Goal: Task Accomplishment & Management: Manage account settings

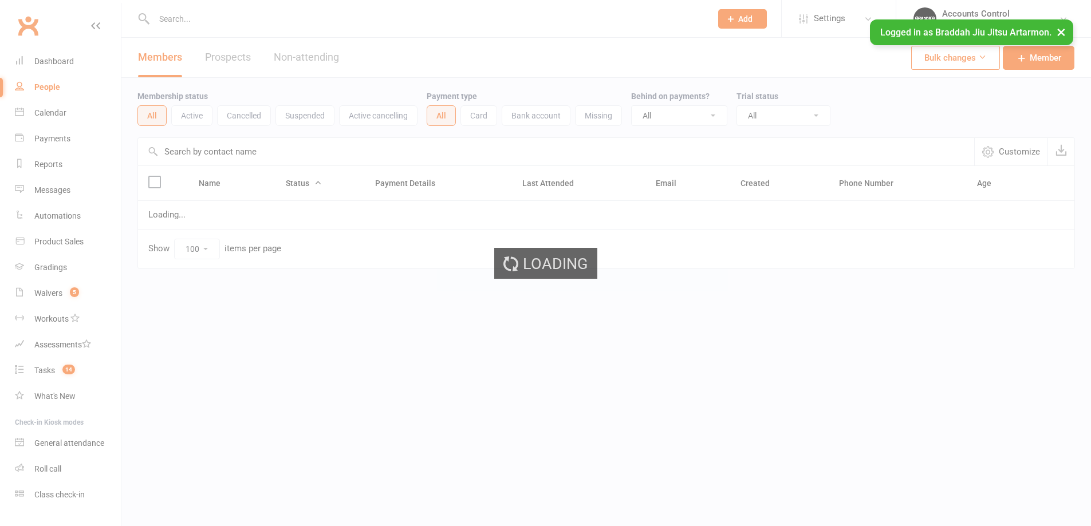
select select "100"
click at [279, 153] on input "text" at bounding box center [560, 151] width 845 height 27
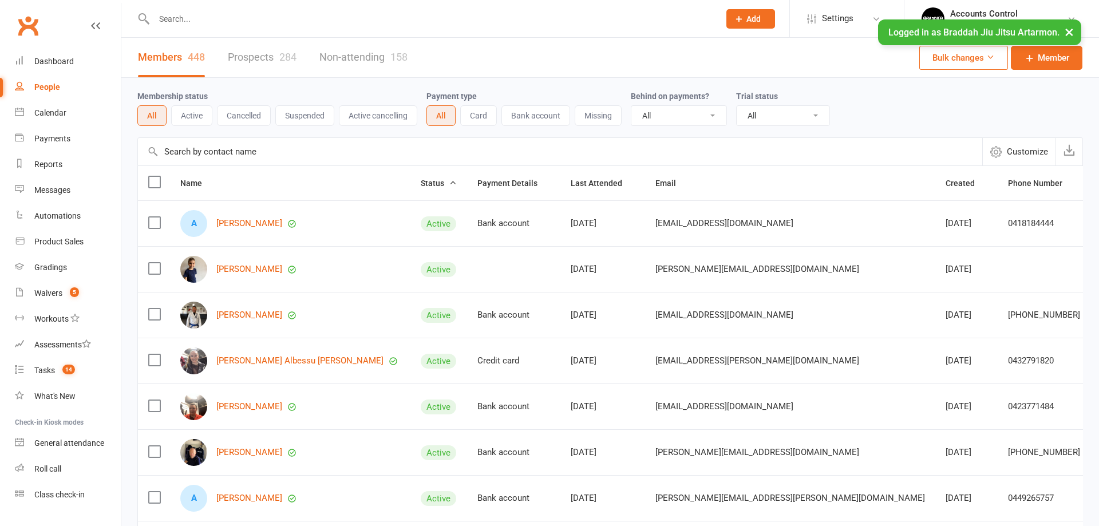
click at [247, 151] on input "text" at bounding box center [560, 151] width 845 height 27
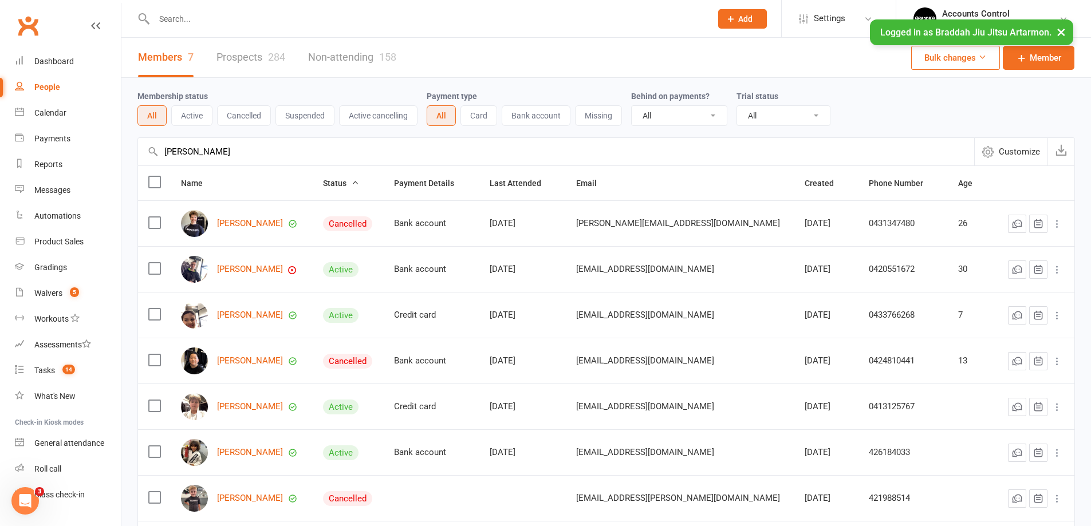
type input "[PERSON_NAME]"
click at [231, 403] on link "[PERSON_NAME]" at bounding box center [250, 407] width 66 height 10
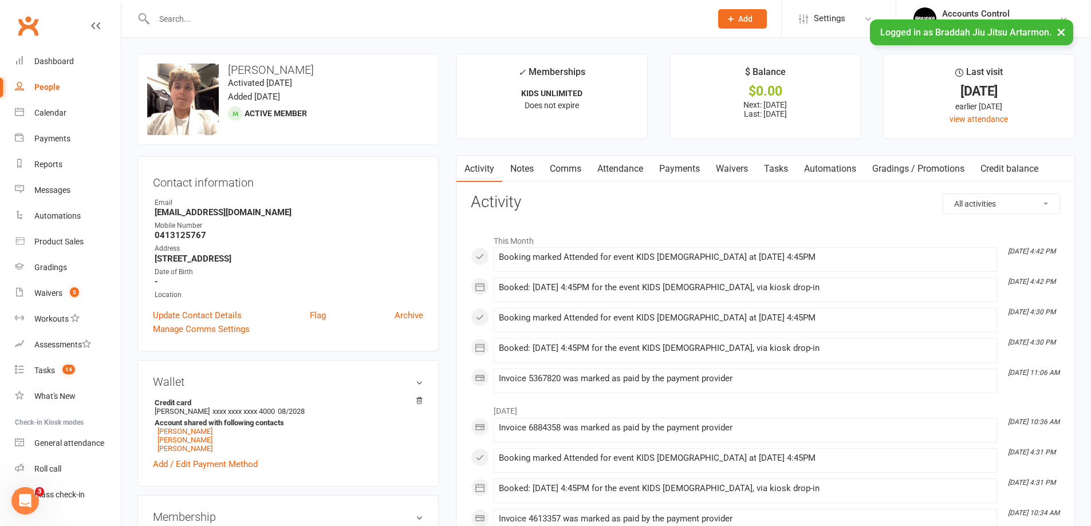
scroll to position [115, 0]
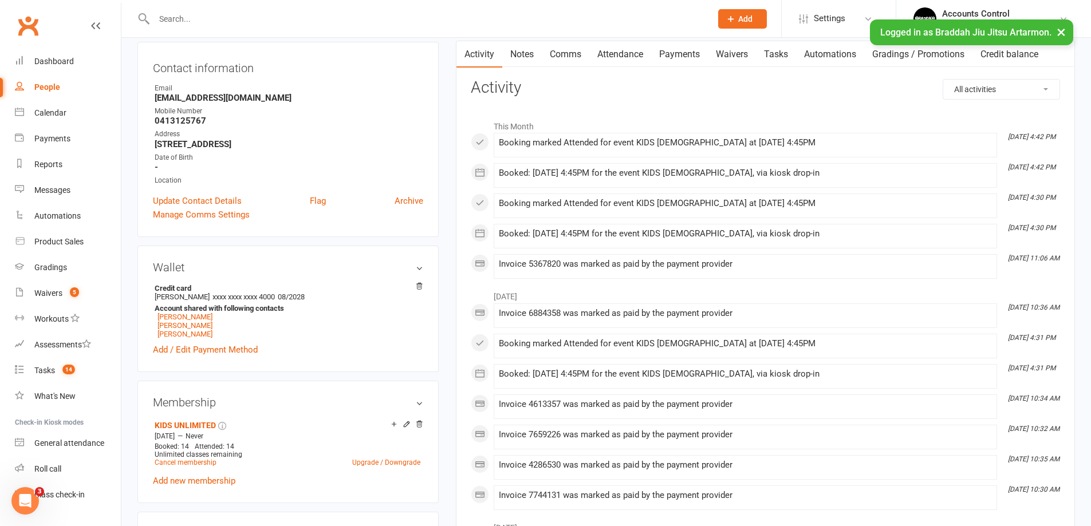
click at [419, 267] on h3 "Wallet" at bounding box center [288, 267] width 270 height 13
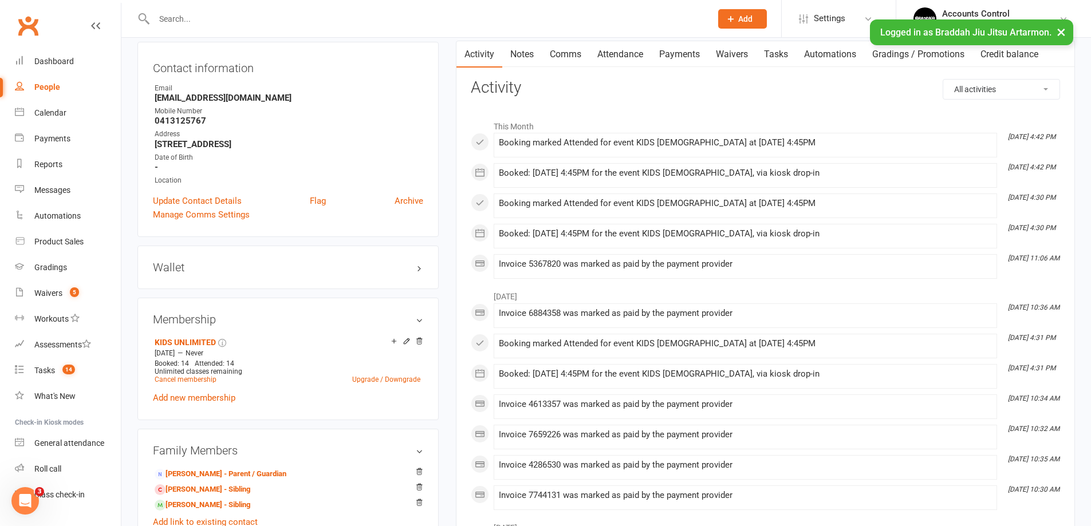
click at [420, 266] on h3 "Wallet" at bounding box center [288, 267] width 270 height 13
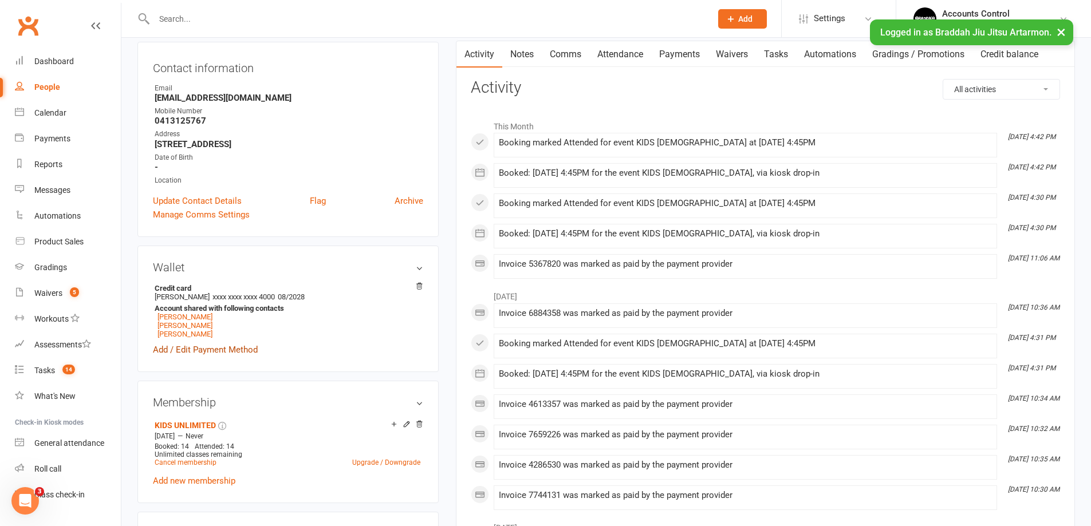
click at [218, 351] on link "Add / Edit Payment Method" at bounding box center [205, 350] width 105 height 14
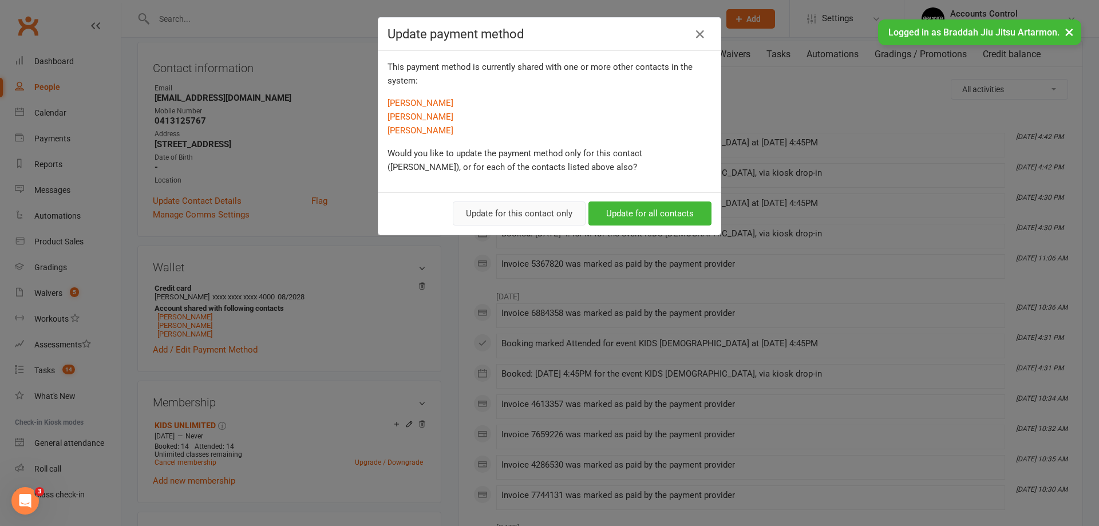
click at [514, 210] on button "Update for this contact only" at bounding box center [519, 214] width 133 height 24
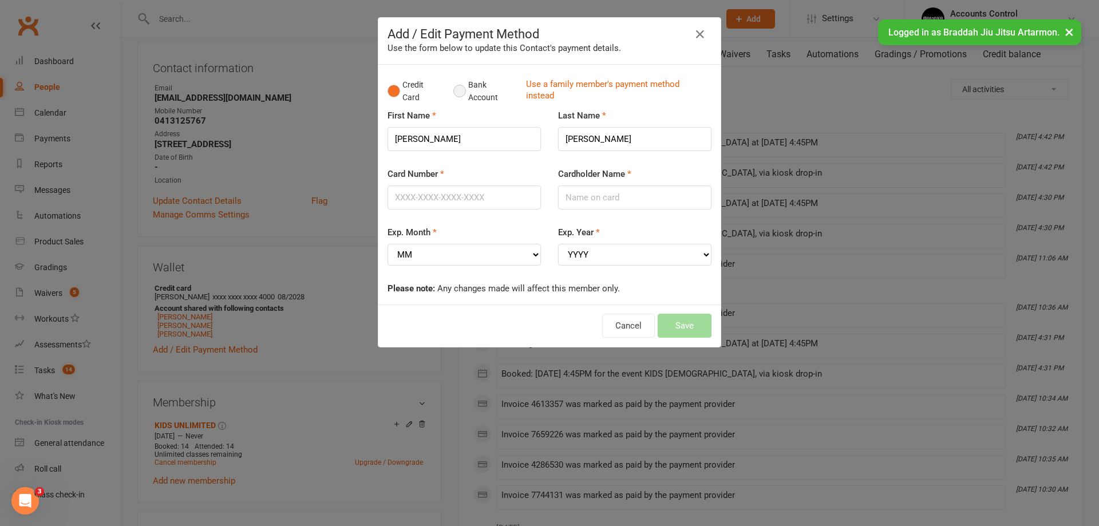
click at [456, 90] on button "Bank Account" at bounding box center [486, 91] width 64 height 35
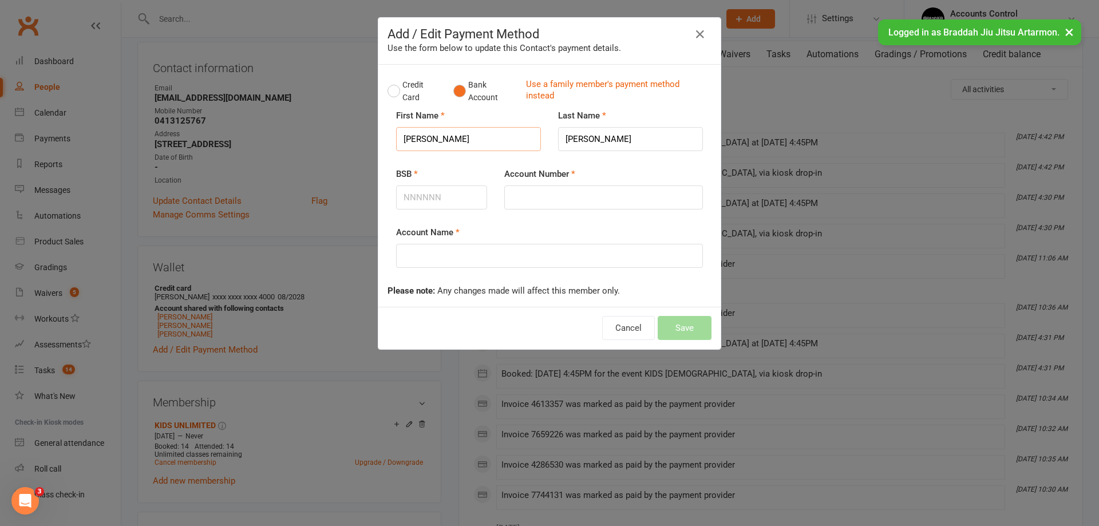
click at [453, 139] on input "[PERSON_NAME]" at bounding box center [468, 139] width 145 height 24
click at [433, 195] on input "BSB" at bounding box center [441, 198] width 91 height 24
type input "062692"
click at [573, 191] on input "Account Number" at bounding box center [603, 198] width 199 height 24
type input "32113372"
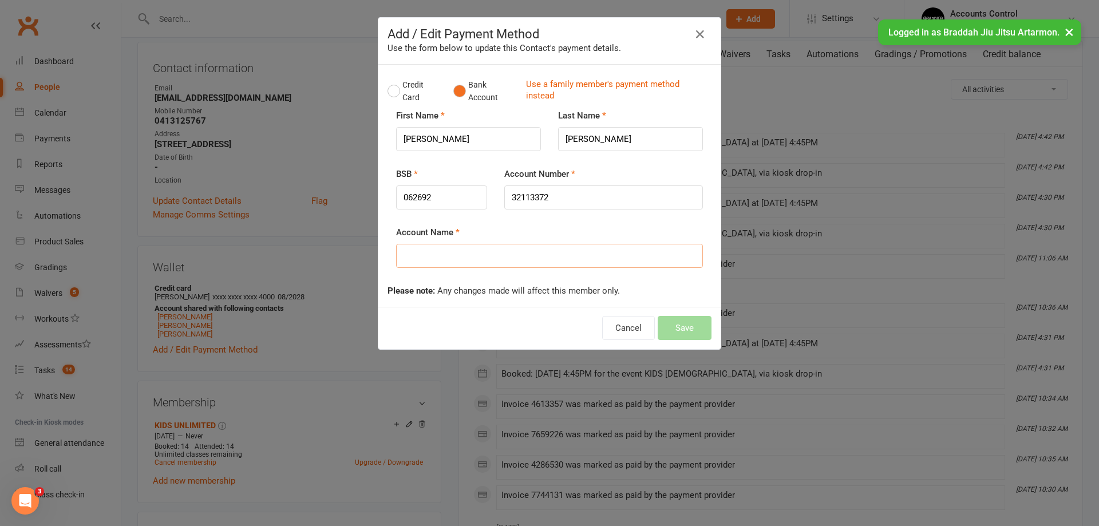
click at [412, 254] on input "Account Name" at bounding box center [549, 256] width 307 height 24
type input "[PERSON_NAME]"
click at [689, 330] on button "Save" at bounding box center [685, 328] width 54 height 24
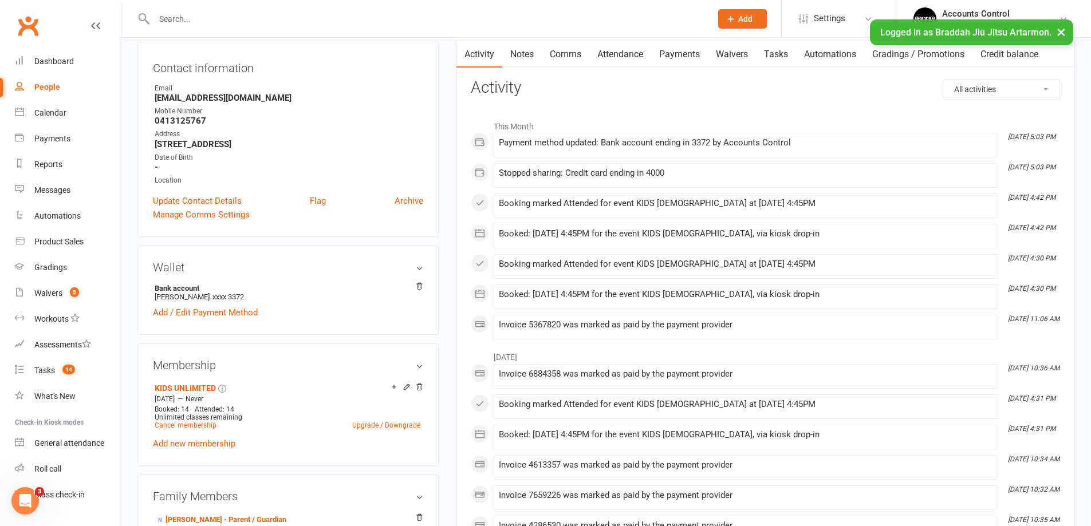
scroll to position [0, 0]
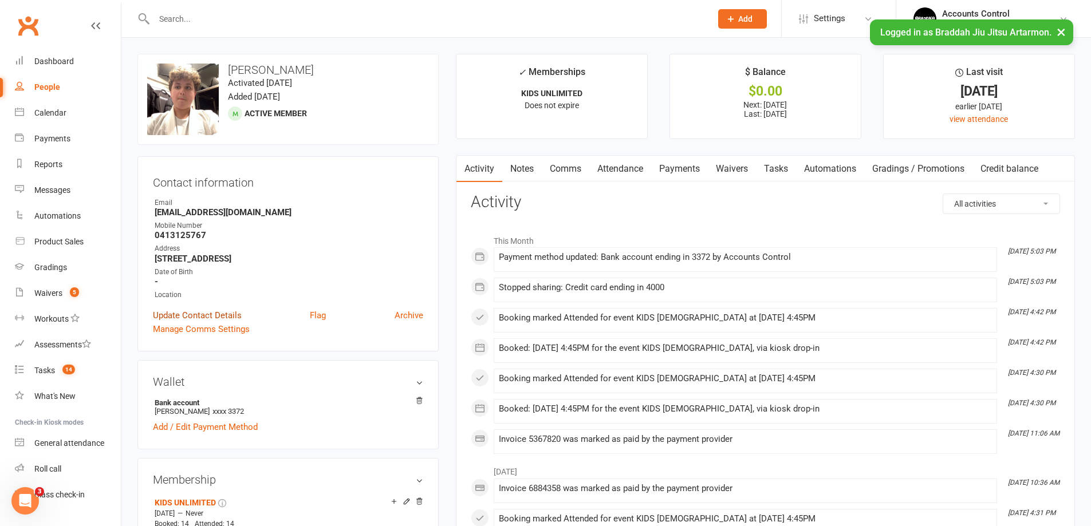
click at [222, 310] on link "Update Contact Details" at bounding box center [197, 316] width 89 height 14
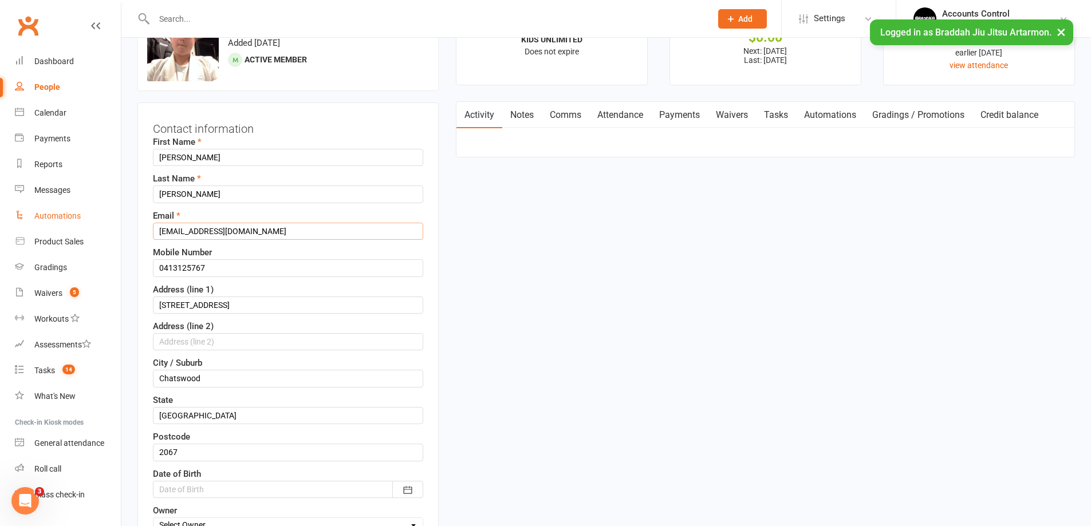
drag, startPoint x: 266, startPoint y: 231, endPoint x: 68, endPoint y: 227, distance: 198.2
type input "[PERSON_NAME][EMAIL_ADDRESS][PERSON_NAME][DOMAIN_NAME]"
drag, startPoint x: 229, startPoint y: 263, endPoint x: 95, endPoint y: 254, distance: 134.3
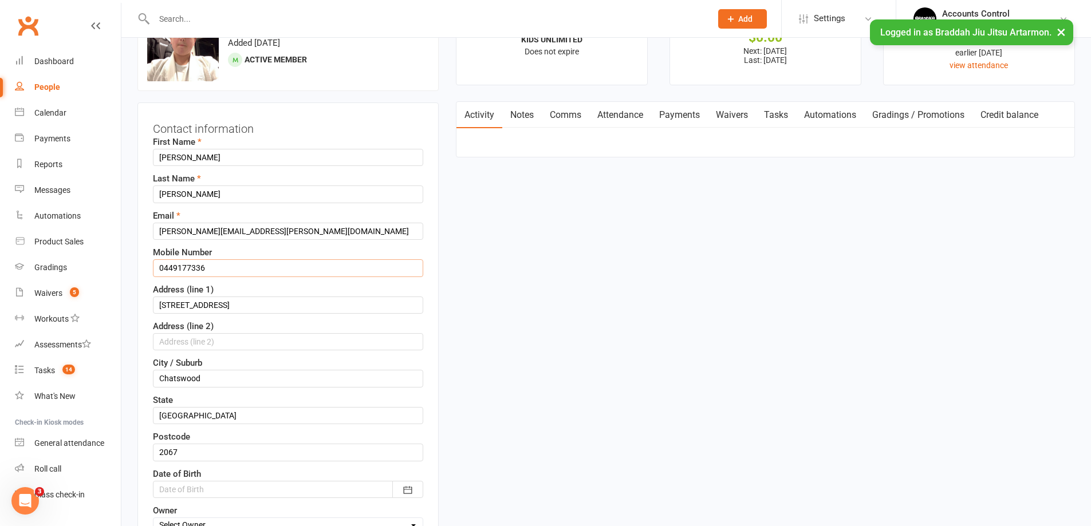
type input "0449177336"
drag, startPoint x: 289, startPoint y: 302, endPoint x: 76, endPoint y: 289, distance: 214.0
type input "[STREET_ADDRESS][PERSON_NAME]"
drag, startPoint x: 261, startPoint y: 376, endPoint x: 119, endPoint y: 369, distance: 142.2
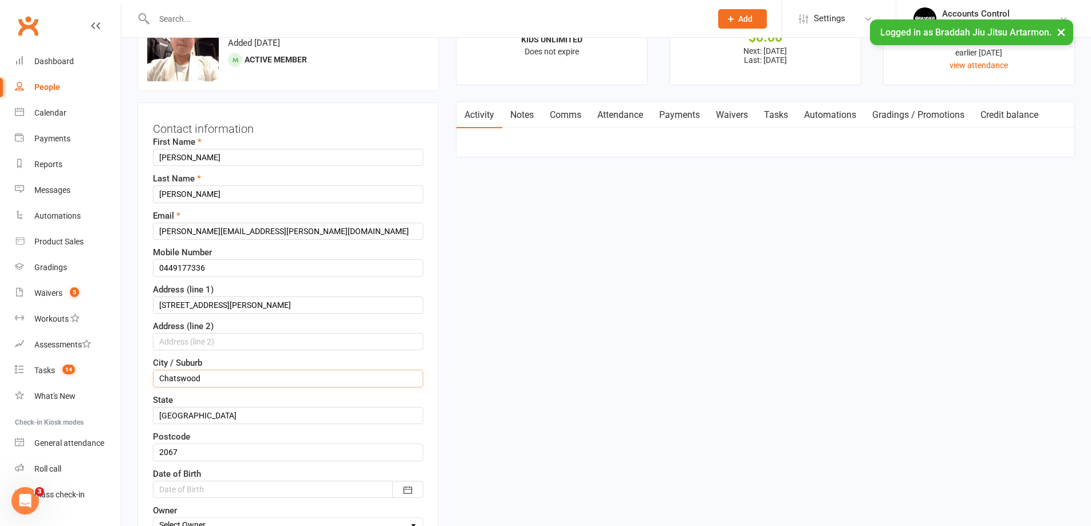
click at [245, 380] on input "Lan" at bounding box center [288, 378] width 270 height 17
type input "[GEOGRAPHIC_DATA]"
click at [221, 449] on input "2067" at bounding box center [288, 452] width 270 height 17
type input "2066"
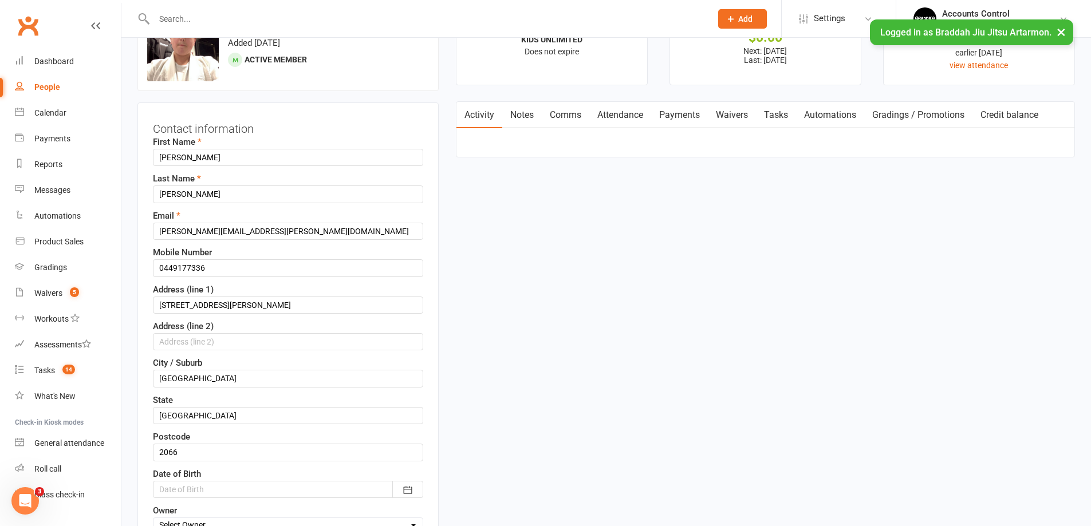
click at [186, 499] on div "First Name [PERSON_NAME] Last Name [PERSON_NAME] Email [PERSON_NAME][EMAIL_ADDR…" at bounding box center [288, 351] width 270 height 432
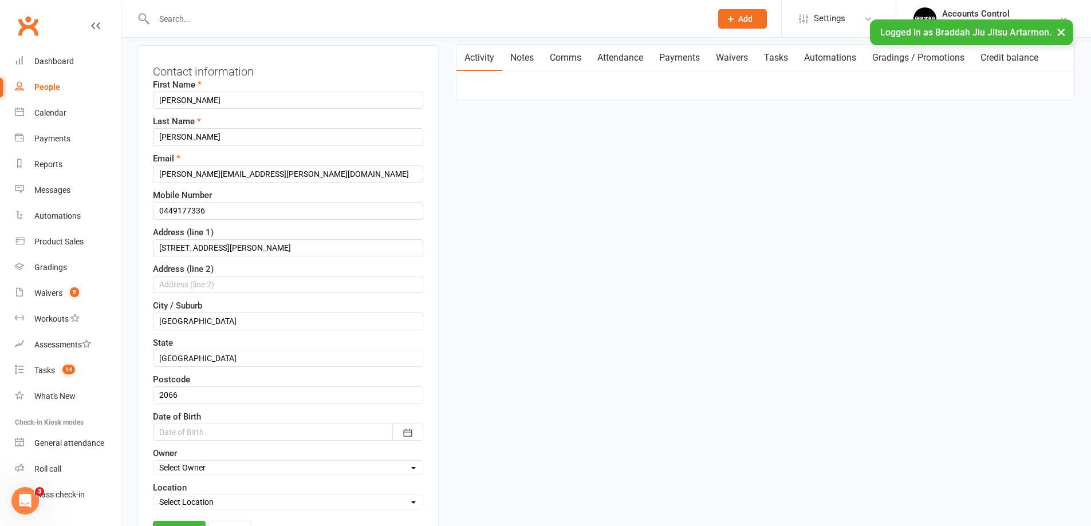
click at [240, 436] on div at bounding box center [288, 432] width 270 height 17
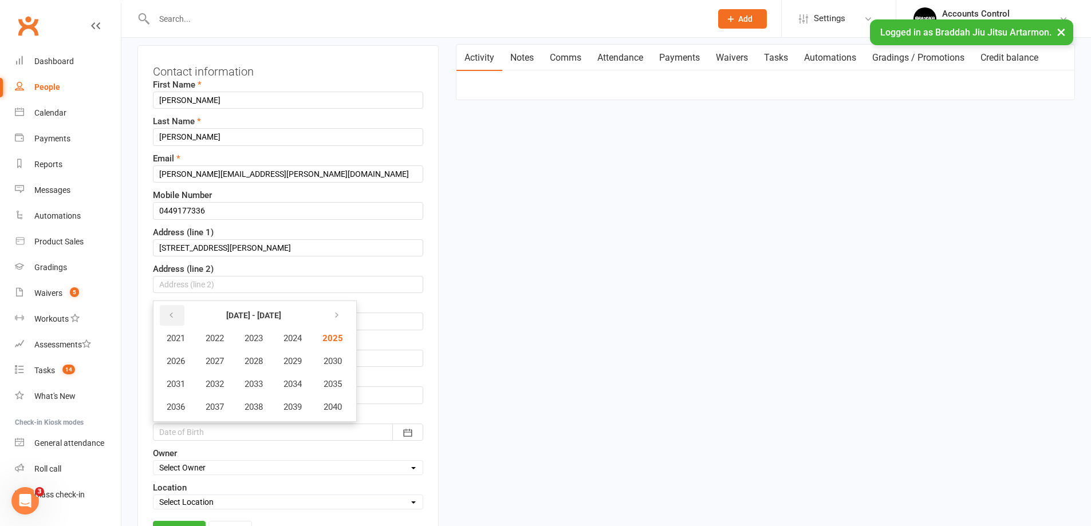
click at [175, 313] on button "button" at bounding box center [172, 315] width 25 height 21
click at [338, 316] on icon "button" at bounding box center [334, 315] width 8 height 9
click at [370, 345] on div "State [GEOGRAPHIC_DATA]" at bounding box center [288, 351] width 270 height 31
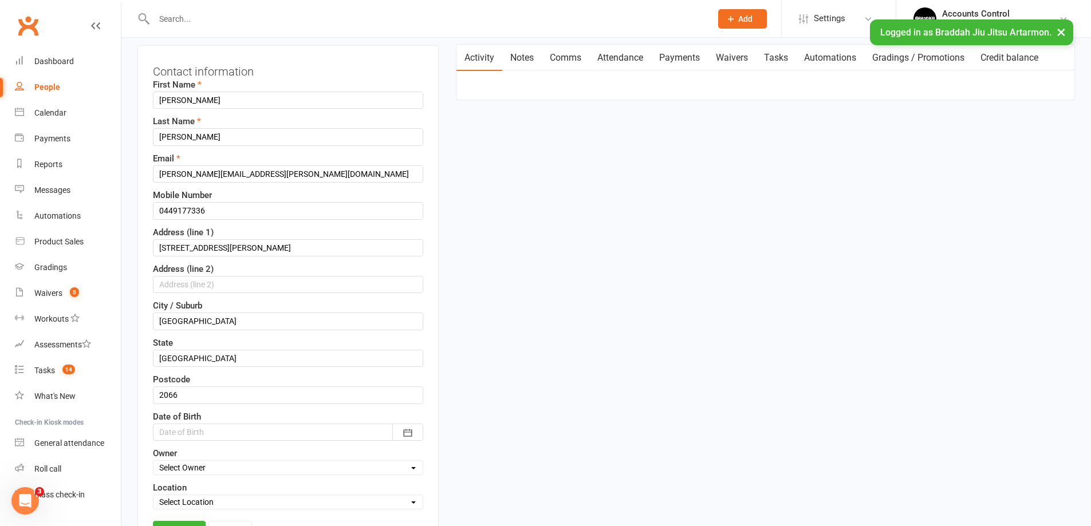
click at [203, 431] on div at bounding box center [288, 432] width 270 height 17
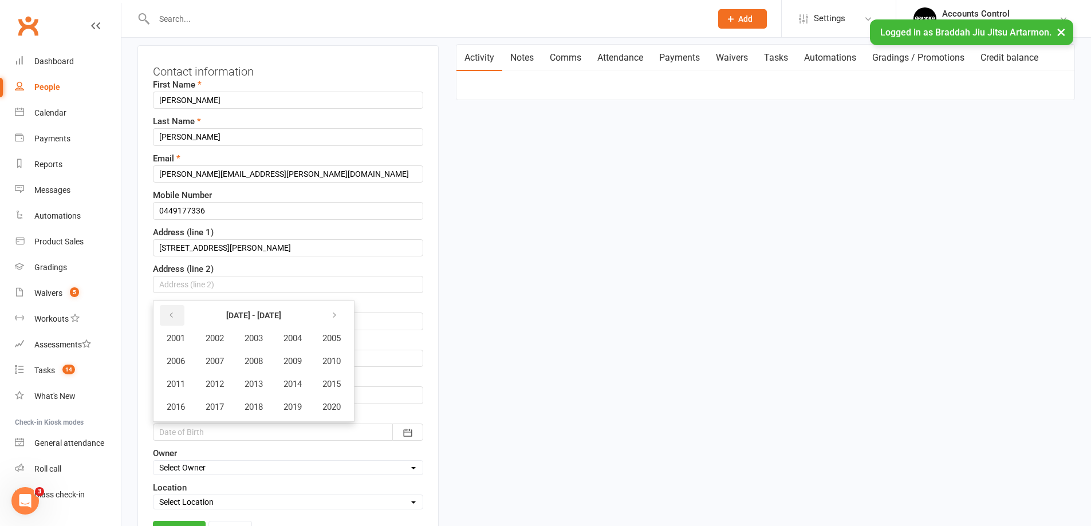
click at [165, 317] on button "button" at bounding box center [172, 315] width 25 height 21
click at [177, 318] on button "button" at bounding box center [172, 315] width 25 height 21
click at [251, 408] on span "1978" at bounding box center [254, 407] width 18 height 10
click at [183, 385] on span "July" at bounding box center [181, 384] width 15 height 10
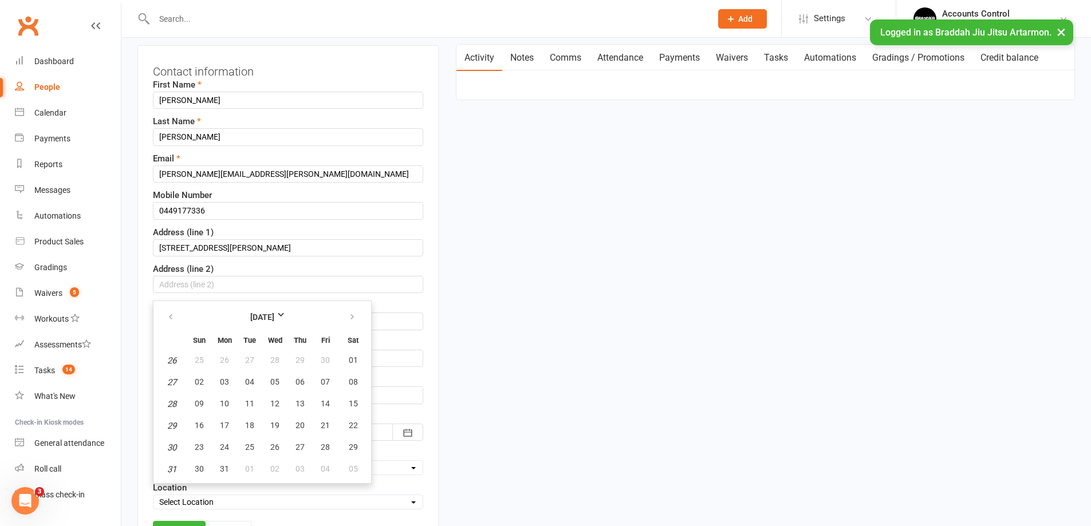
click at [171, 447] on em "30" at bounding box center [171, 448] width 9 height 10
click at [170, 449] on em "30" at bounding box center [171, 448] width 9 height 10
click at [169, 450] on em "30" at bounding box center [171, 448] width 9 height 10
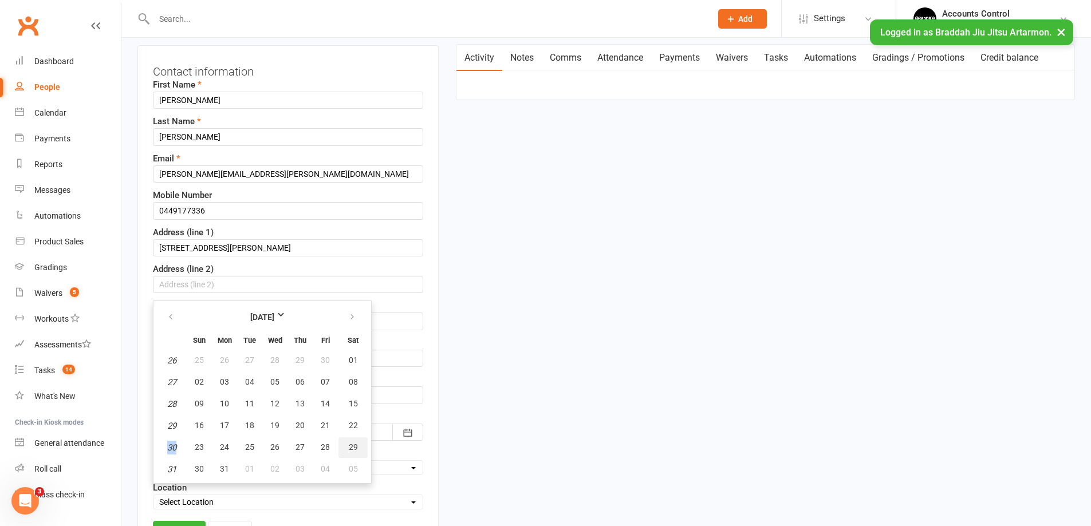
click at [353, 446] on span "29" at bounding box center [353, 447] width 9 height 9
type input "[DATE]"
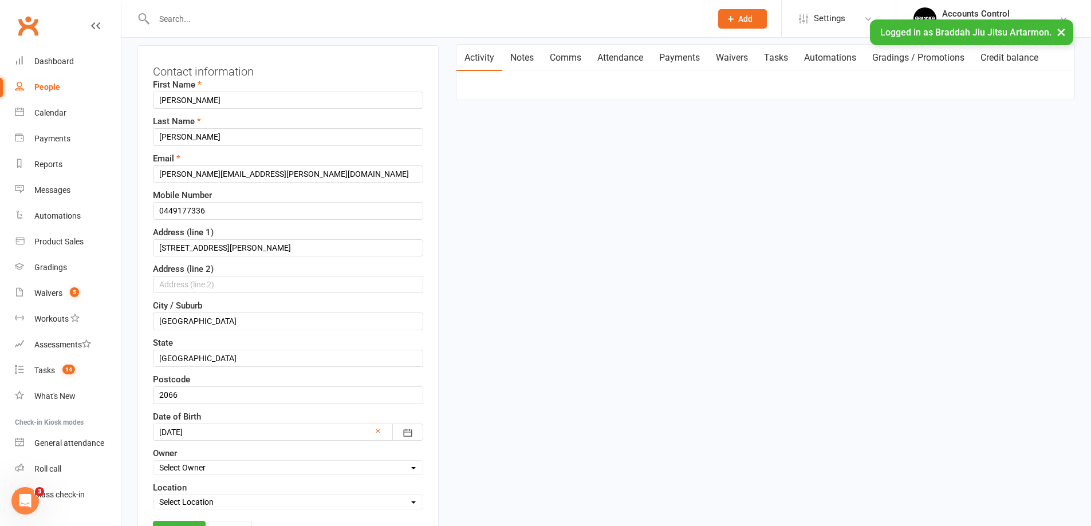
scroll to position [168, 0]
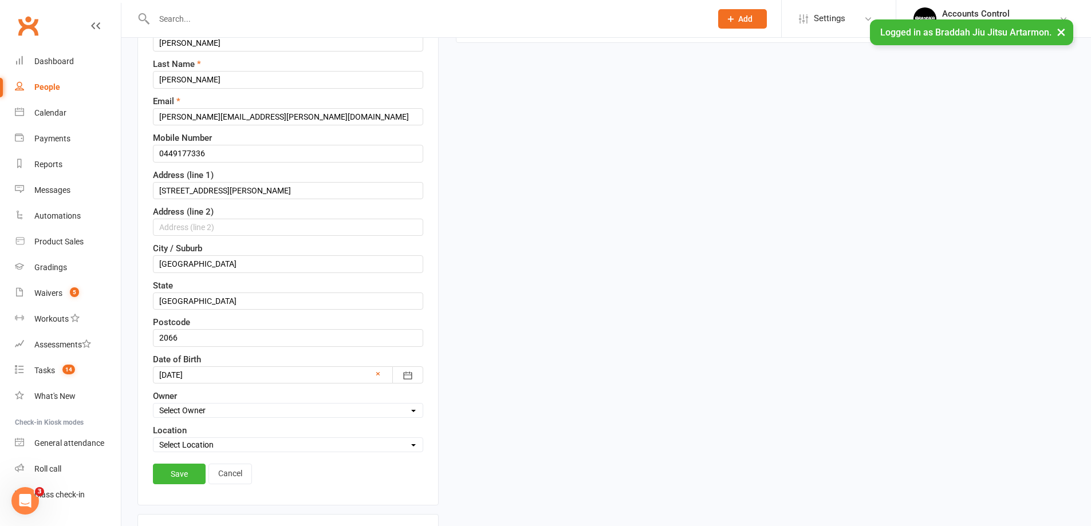
click at [299, 406] on select "Select Owner Accounts Control [PERSON_NAME] Jitsu Artarmon" at bounding box center [287, 410] width 269 height 13
click at [330, 388] on div "First Name [PERSON_NAME] Last Name [PERSON_NAME] Email [PERSON_NAME][EMAIL_ADDR…" at bounding box center [288, 237] width 270 height 432
click at [330, 395] on div "Owner Select Owner Accounts Control [PERSON_NAME] Jitsu Artarmon" at bounding box center [288, 403] width 270 height 29
click at [322, 414] on select "Select Owner Accounts Control [PERSON_NAME] Jitsu Artarmon" at bounding box center [287, 410] width 269 height 13
select select "1"
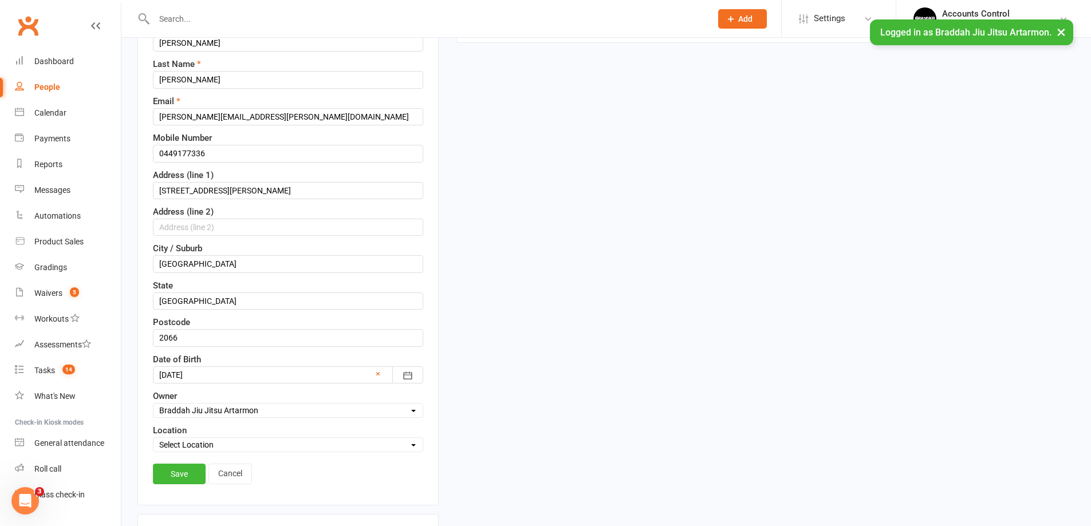
click at [153, 404] on select "Select Owner Accounts Control [PERSON_NAME] Jitsu Artarmon" at bounding box center [287, 410] width 269 height 13
click at [312, 437] on div "Location Select Location [GEOGRAPHIC_DATA] JIU - JITSU ARTARMON" at bounding box center [288, 438] width 270 height 29
click at [309, 444] on select "Select Location BRADDAH JIU - JITSU ARTARMON" at bounding box center [287, 445] width 269 height 13
select select "0"
click at [153, 439] on select "Select Location BRADDAH JIU - JITSU ARTARMON" at bounding box center [287, 445] width 269 height 13
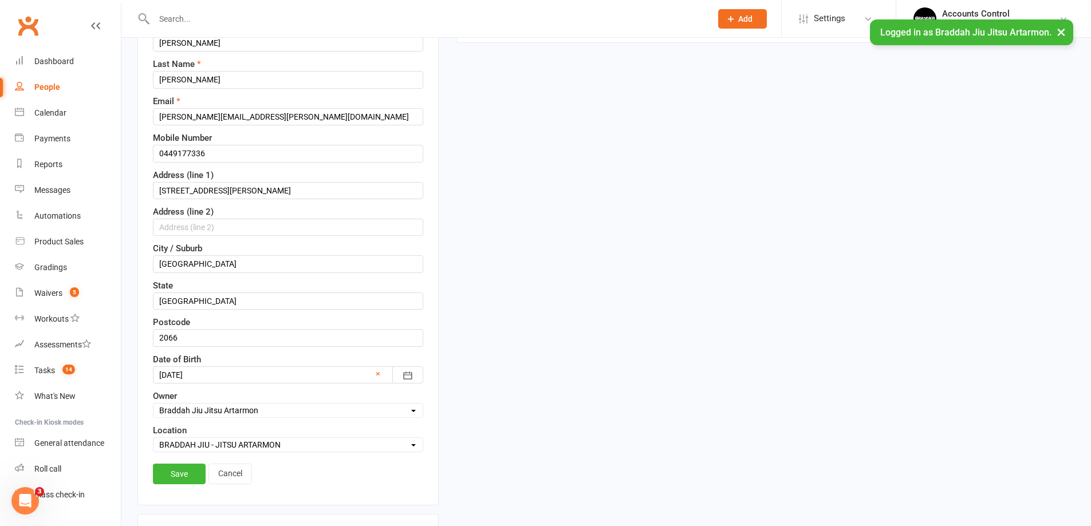
click at [182, 475] on link "Save" at bounding box center [179, 474] width 53 height 21
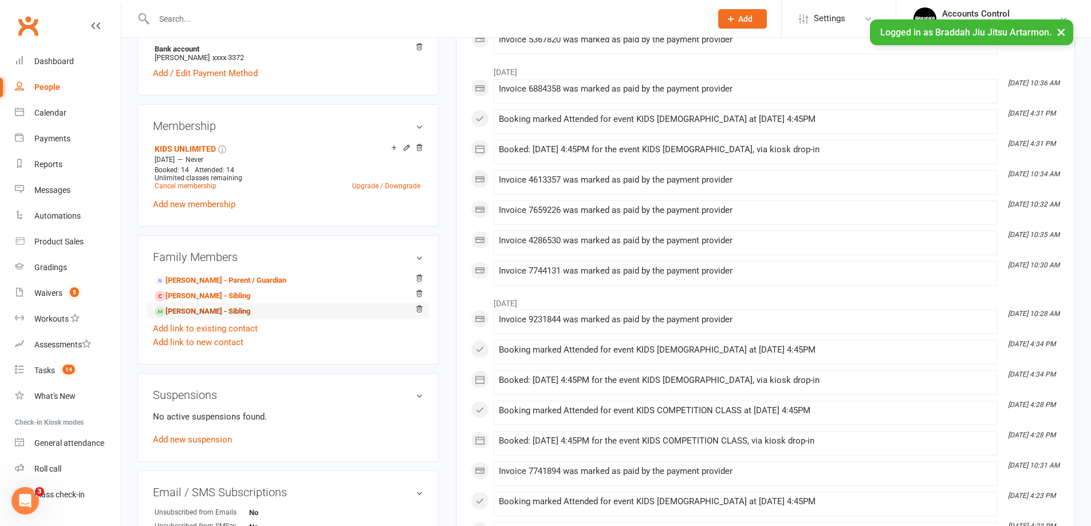
scroll to position [342, 0]
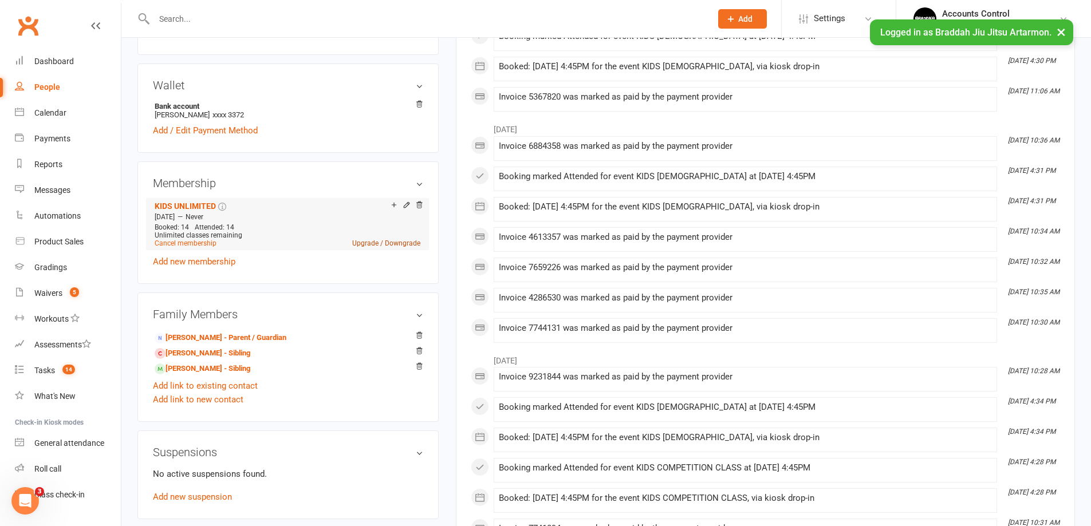
click at [395, 239] on link "Upgrade / Downgrade" at bounding box center [386, 243] width 68 height 8
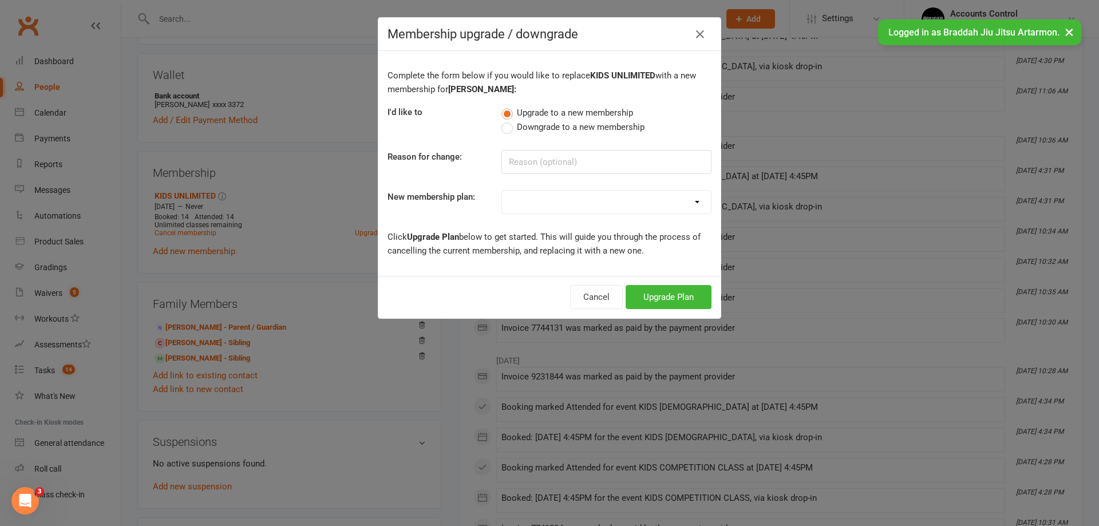
click at [496, 124] on div "Upgrade to a new membership Downgrade to a new membership" at bounding box center [606, 119] width 227 height 29
click at [504, 130] on label "Downgrade to a new membership" at bounding box center [573, 127] width 143 height 14
click at [504, 120] on input "Downgrade to a new membership" at bounding box center [505, 120] width 7 height 0
click at [695, 207] on select "ADULTS UNLIMITED ADULTS 2x A WEEK KIDS 2x A WEEK KIDS UNLIMITED KIDS 1x A WEEK …" at bounding box center [606, 202] width 209 height 23
select select "4"
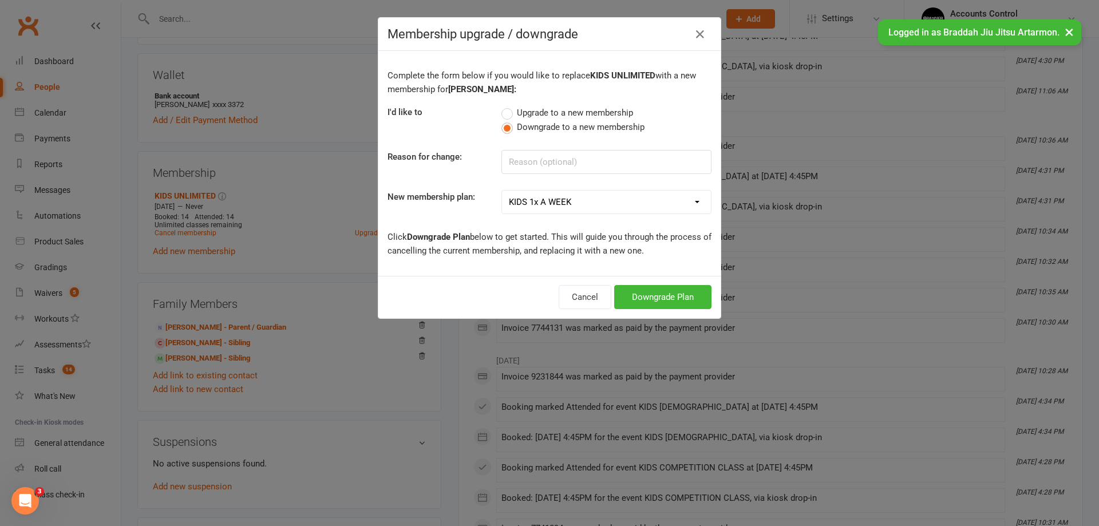
click at [502, 191] on select "ADULTS UNLIMITED ADULTS 2x A WEEK KIDS 2x A WEEK KIDS UNLIMITED KIDS 1x A WEEK …" at bounding box center [606, 202] width 209 height 23
click at [641, 298] on button "Downgrade Plan" at bounding box center [662, 297] width 97 height 24
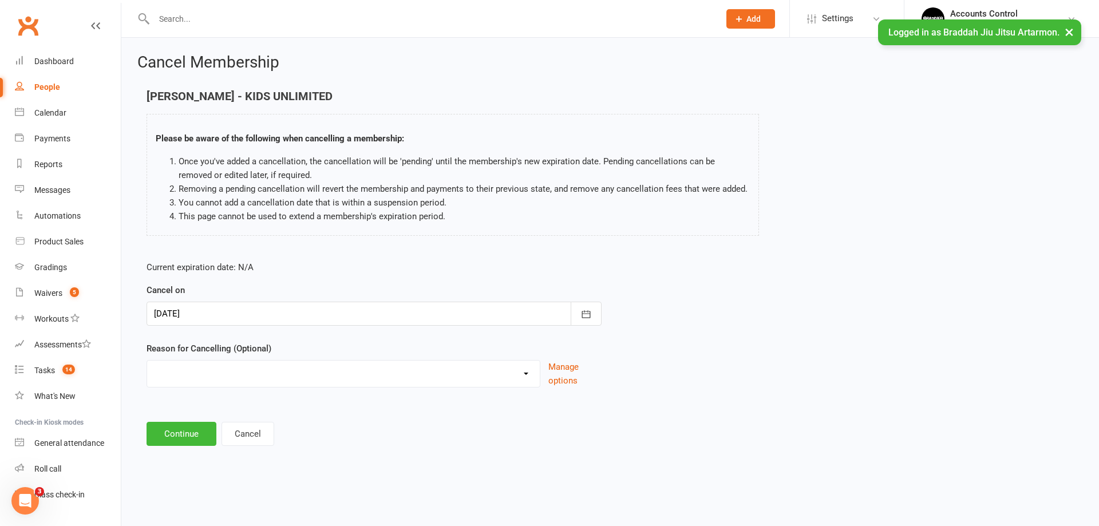
click at [531, 377] on select "Holiday Injury Other reason" at bounding box center [343, 372] width 393 height 23
select select "2"
click at [147, 374] on select "Holiday Injury Other reason" at bounding box center [343, 372] width 393 height 23
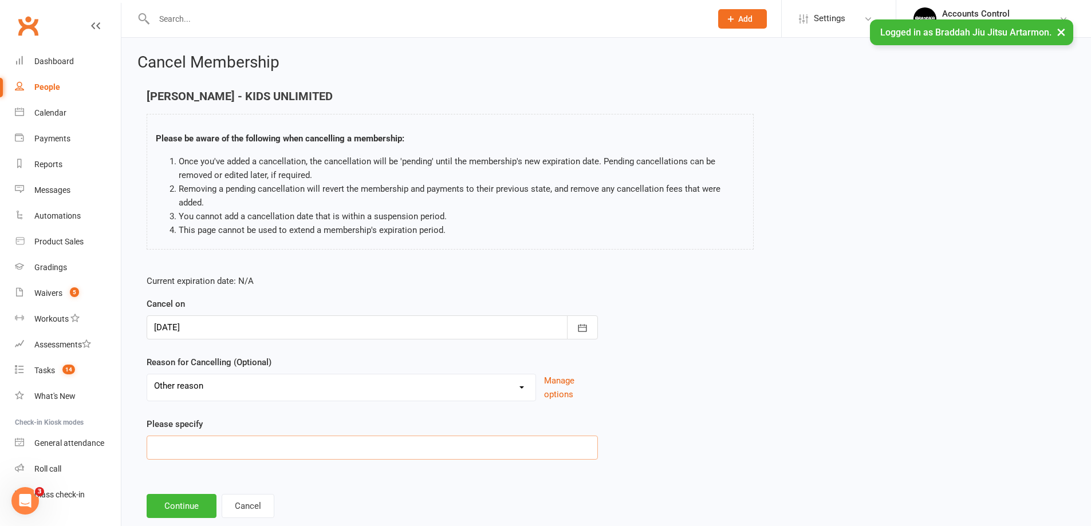
click at [230, 451] on input at bounding box center [372, 448] width 451 height 24
type input "Do to many sports"
click at [192, 513] on button "Continue" at bounding box center [182, 506] width 70 height 24
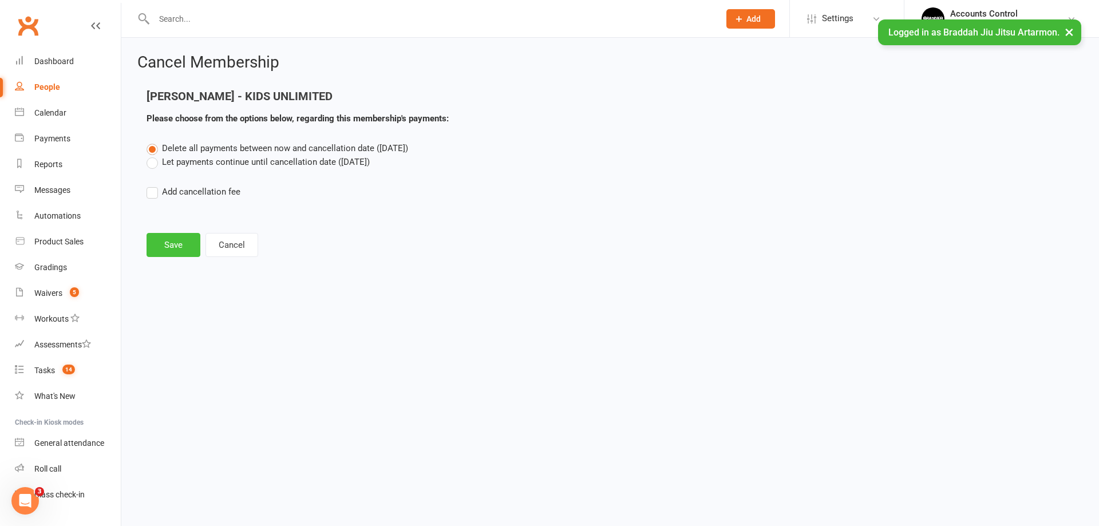
click at [184, 247] on button "Save" at bounding box center [174, 245] width 54 height 24
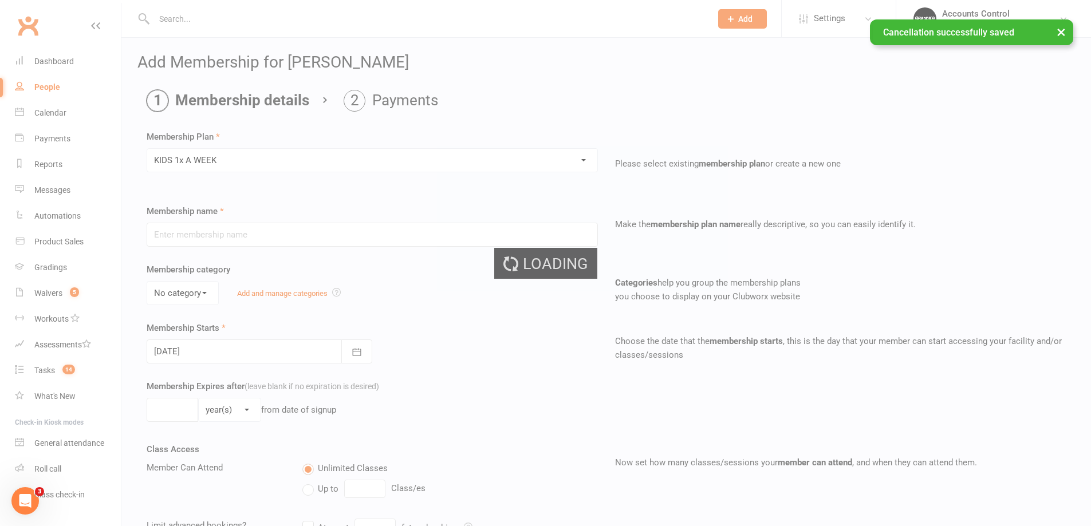
type input "KIDS 1x A WEEK"
select select "0"
type input "0"
type input "1"
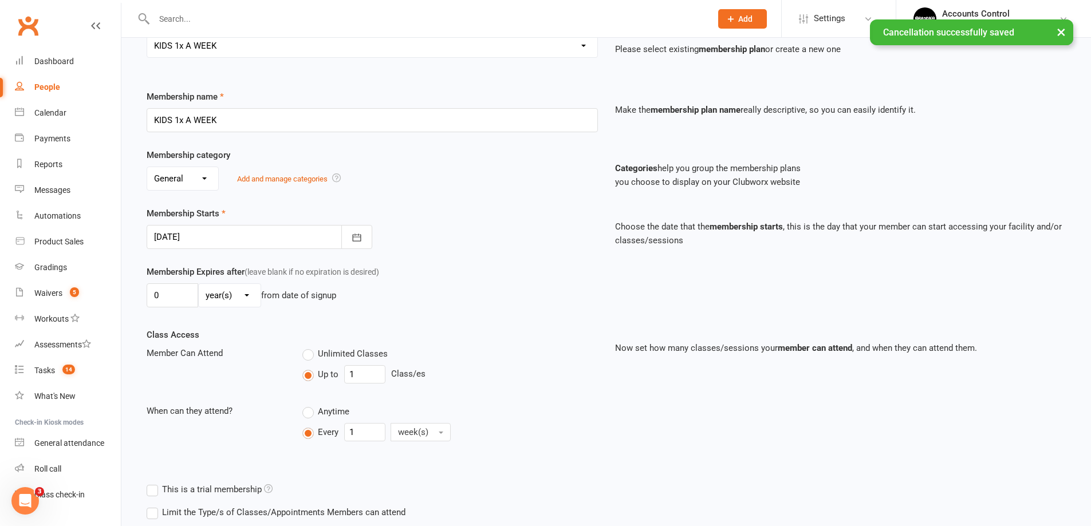
scroll to position [285, 0]
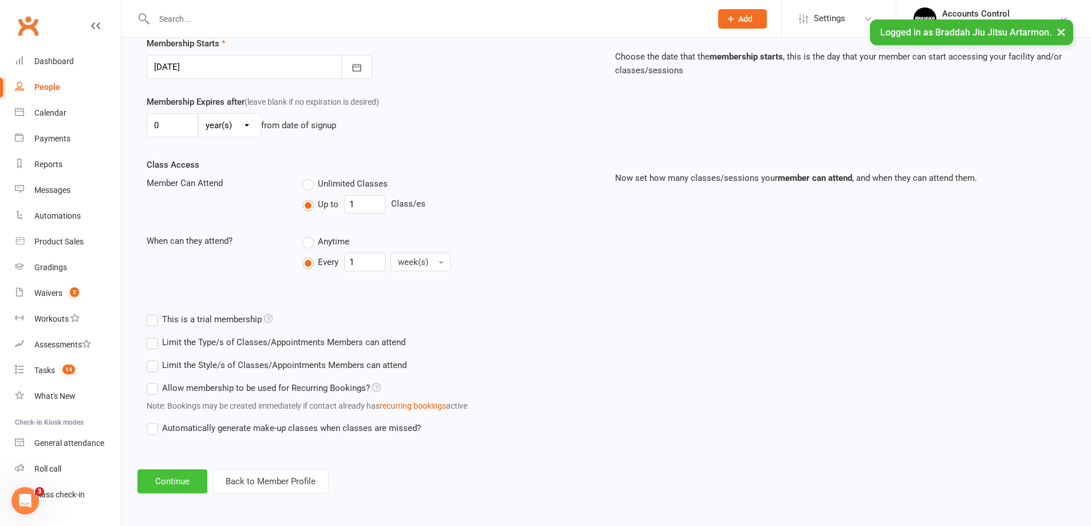
click at [186, 490] on button "Continue" at bounding box center [172, 482] width 70 height 24
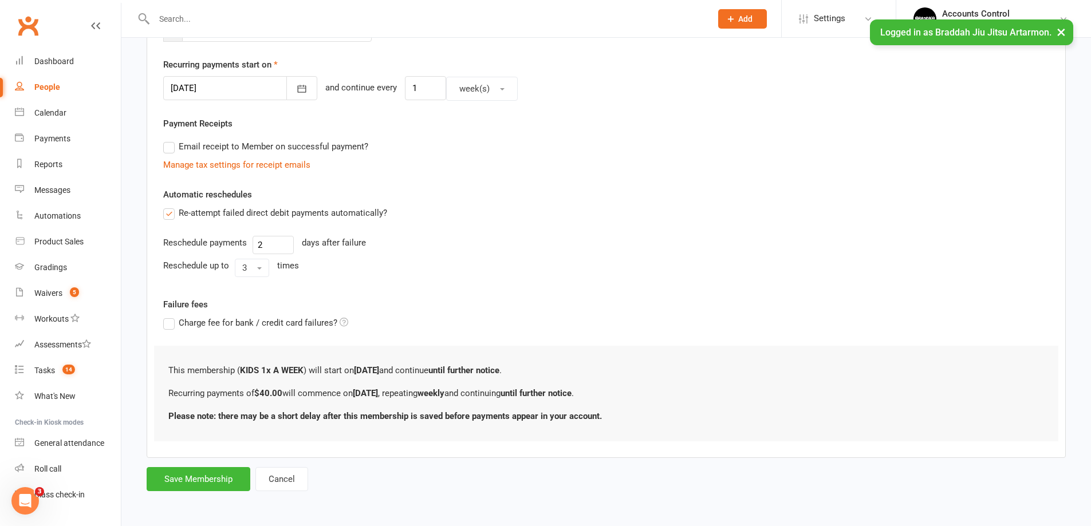
scroll to position [0, 0]
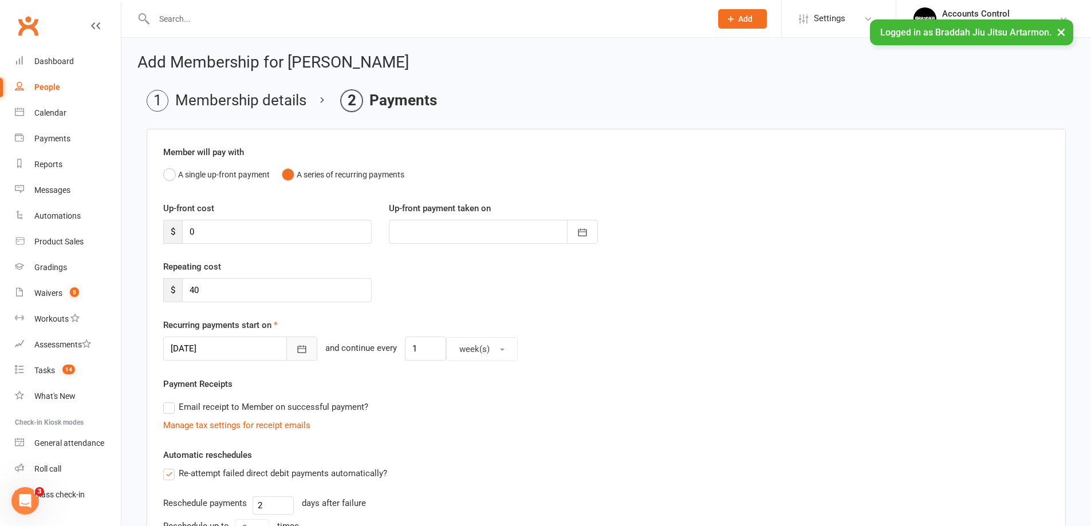
click at [296, 354] on icon "button" at bounding box center [301, 349] width 11 height 11
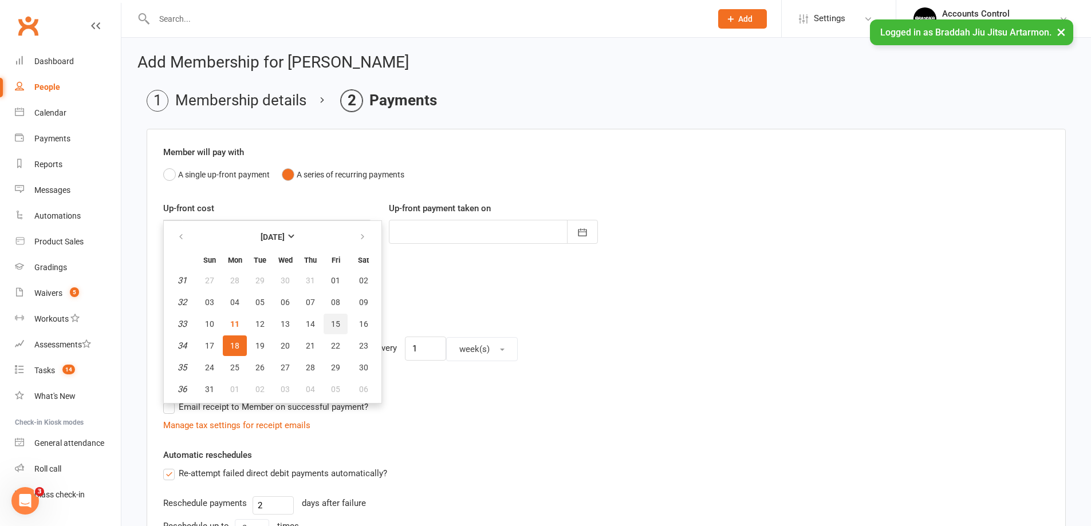
click at [337, 327] on span "15" at bounding box center [335, 324] width 9 height 9
type input "[DATE]"
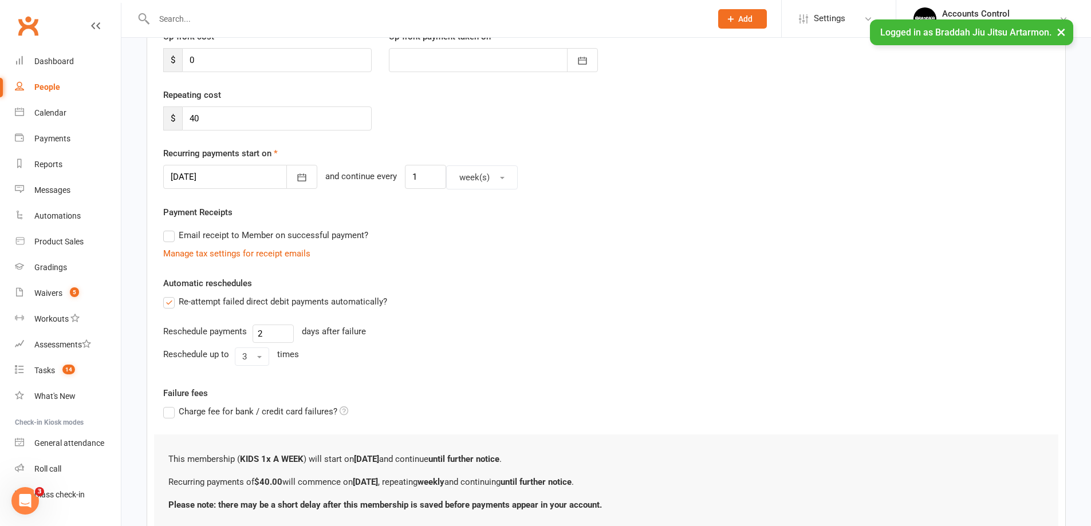
scroll to position [261, 0]
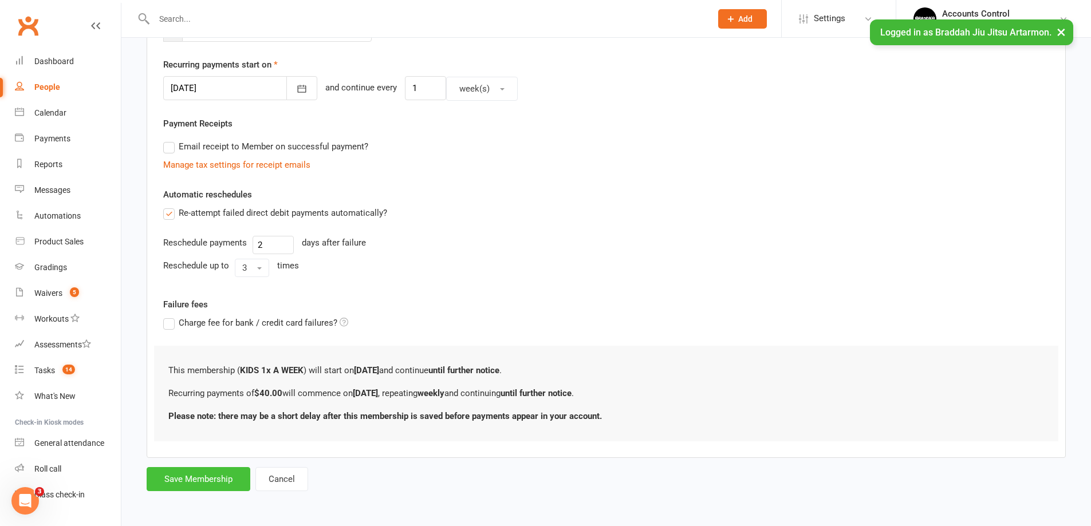
click at [208, 472] on button "Save Membership" at bounding box center [199, 479] width 104 height 24
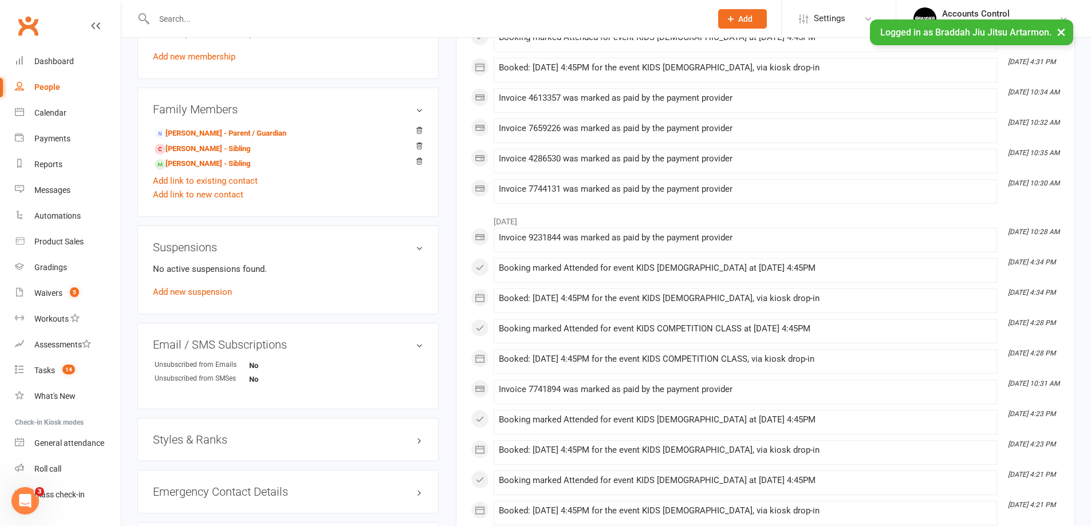
scroll to position [687, 0]
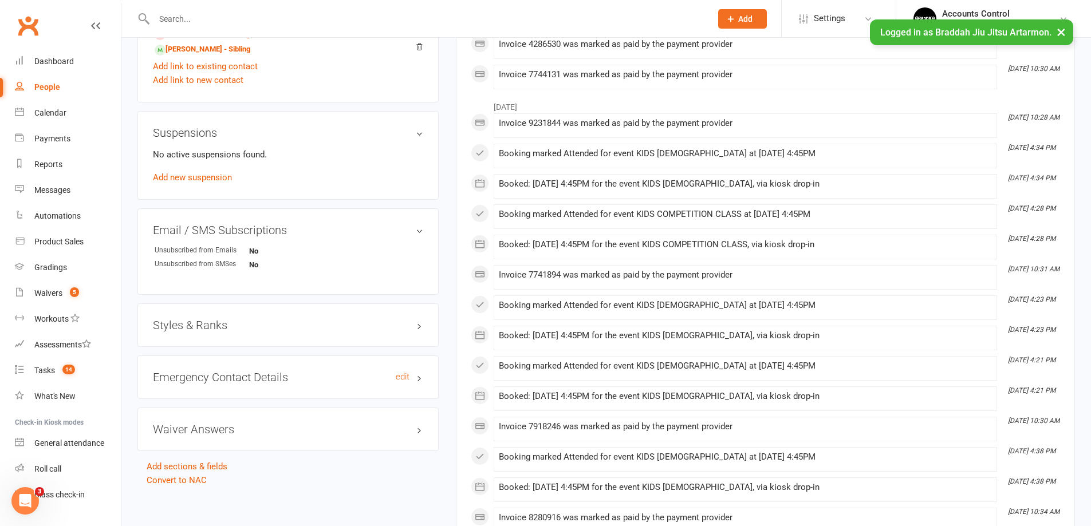
click at [423, 371] on h3 "Emergency Contact Details edit" at bounding box center [288, 377] width 270 height 13
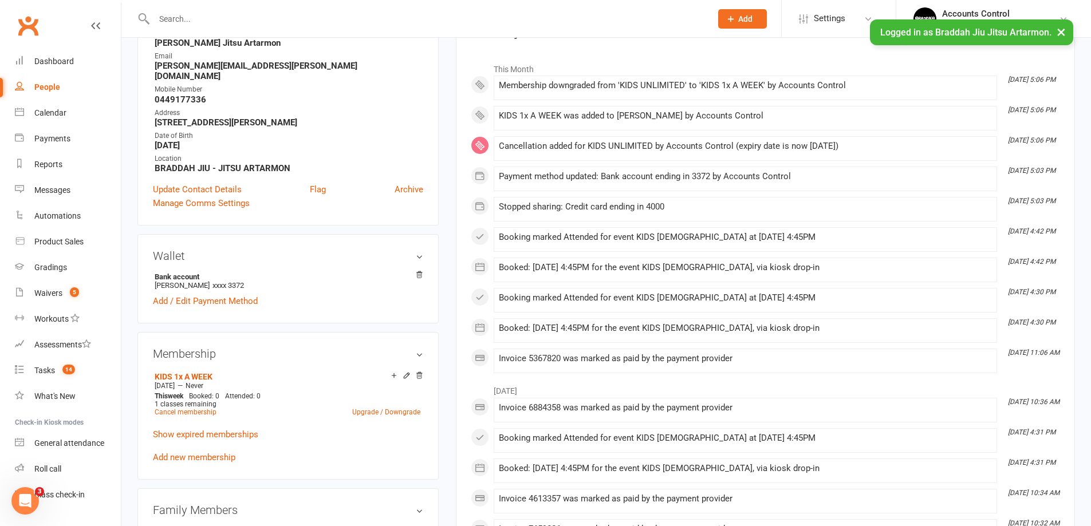
scroll to position [0, 0]
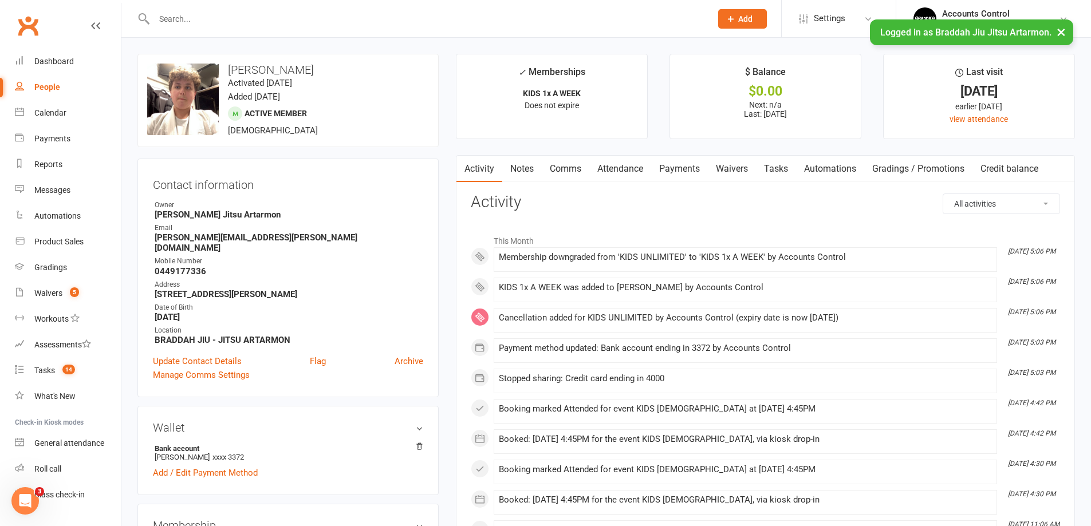
click at [695, 171] on link "Payments" at bounding box center [679, 169] width 57 height 26
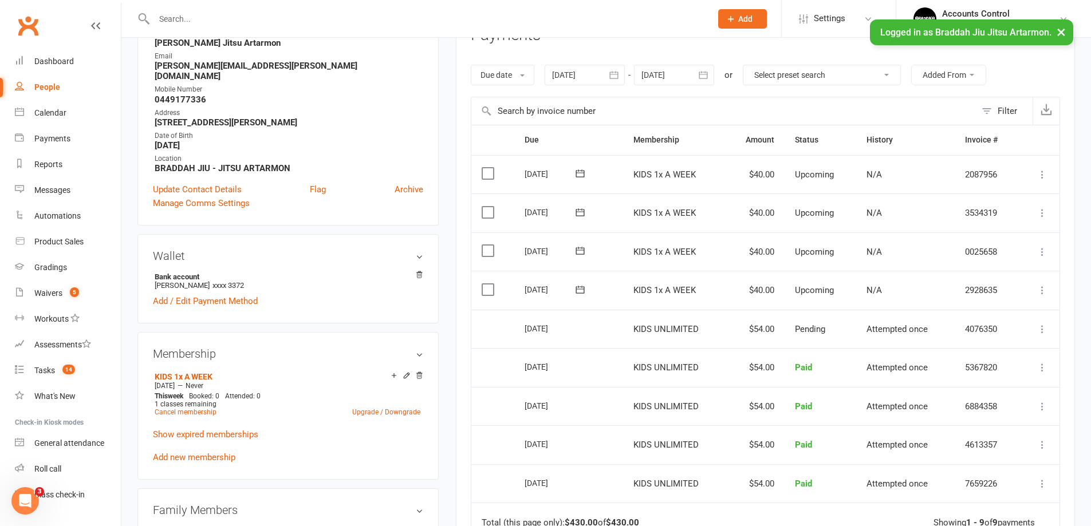
scroll to position [229, 0]
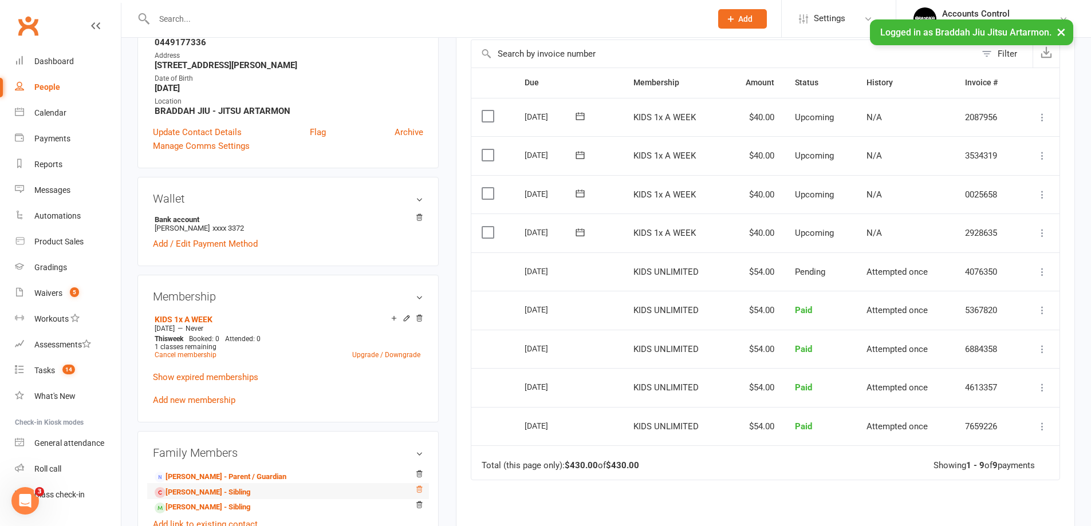
click at [421, 486] on icon at bounding box center [419, 490] width 8 height 8
click at [420, 502] on icon at bounding box center [419, 505] width 6 height 6
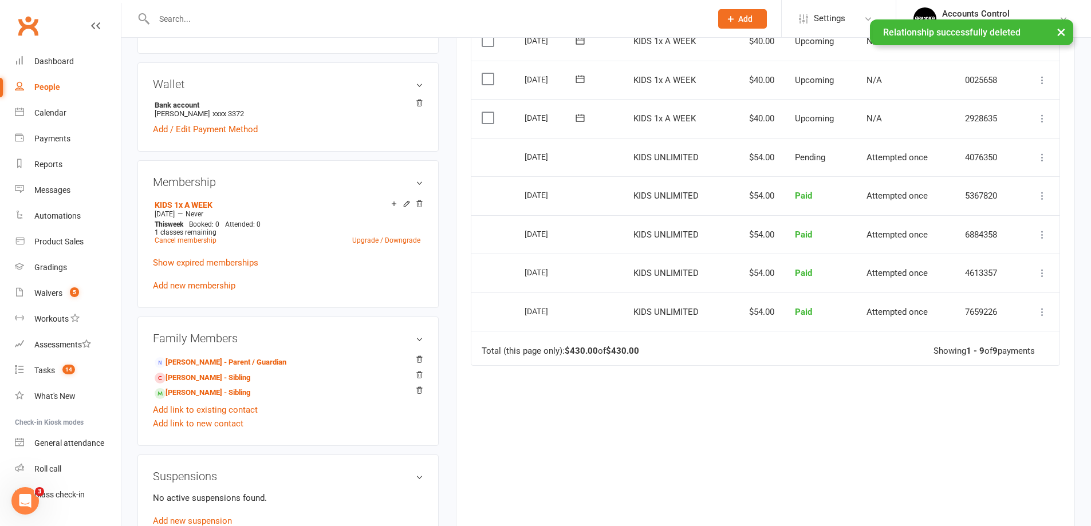
click at [417, 332] on h3 "Family Members" at bounding box center [288, 338] width 270 height 13
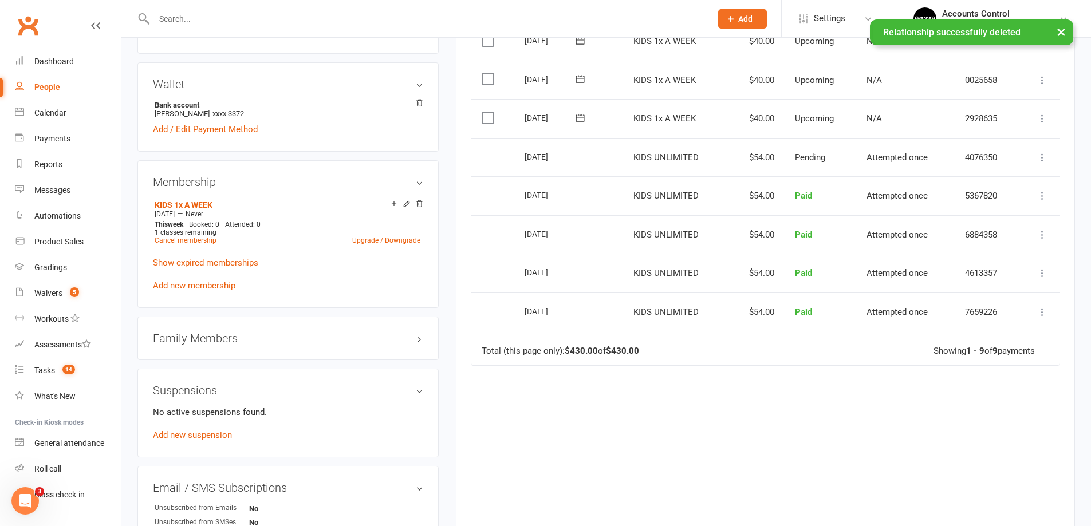
click at [417, 332] on h3 "Family Members" at bounding box center [288, 338] width 270 height 13
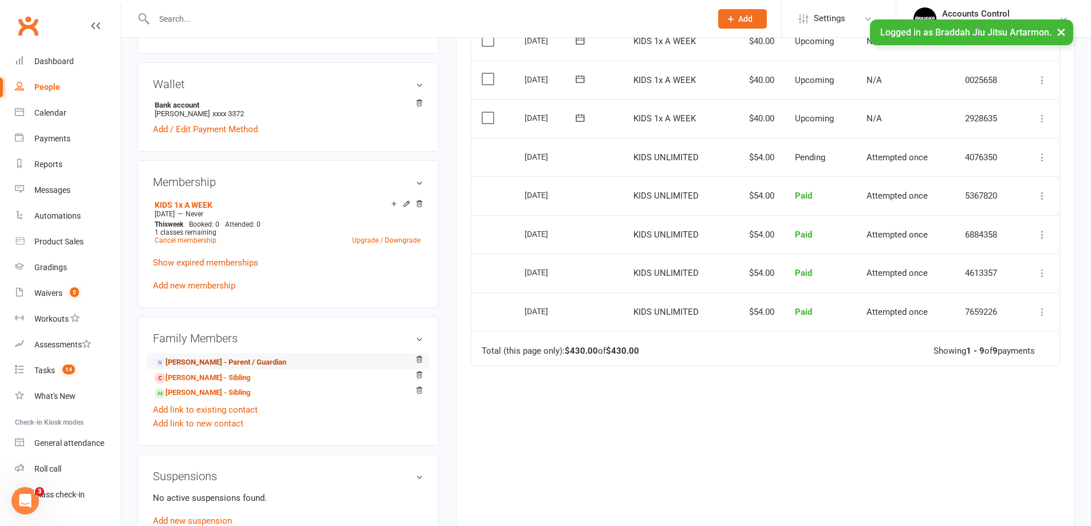
click at [235, 357] on link "[PERSON_NAME] - Parent / Guardian" at bounding box center [221, 363] width 132 height 12
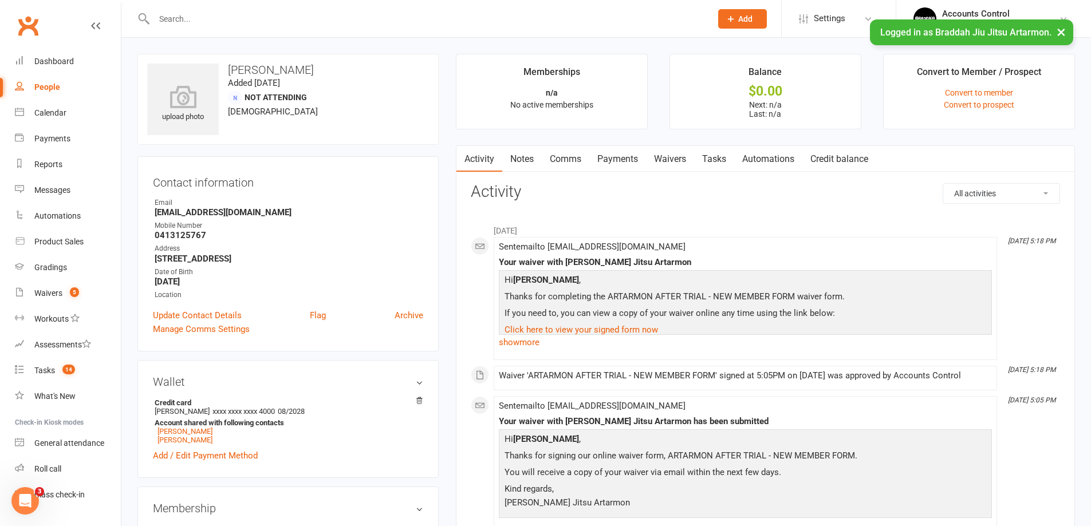
click at [54, 89] on div "People" at bounding box center [47, 86] width 26 height 9
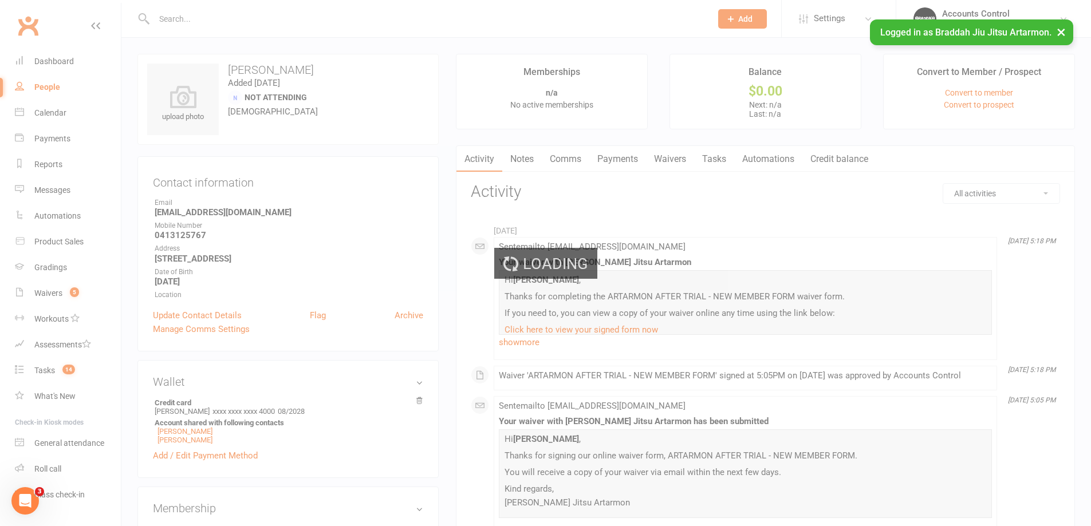
select select "100"
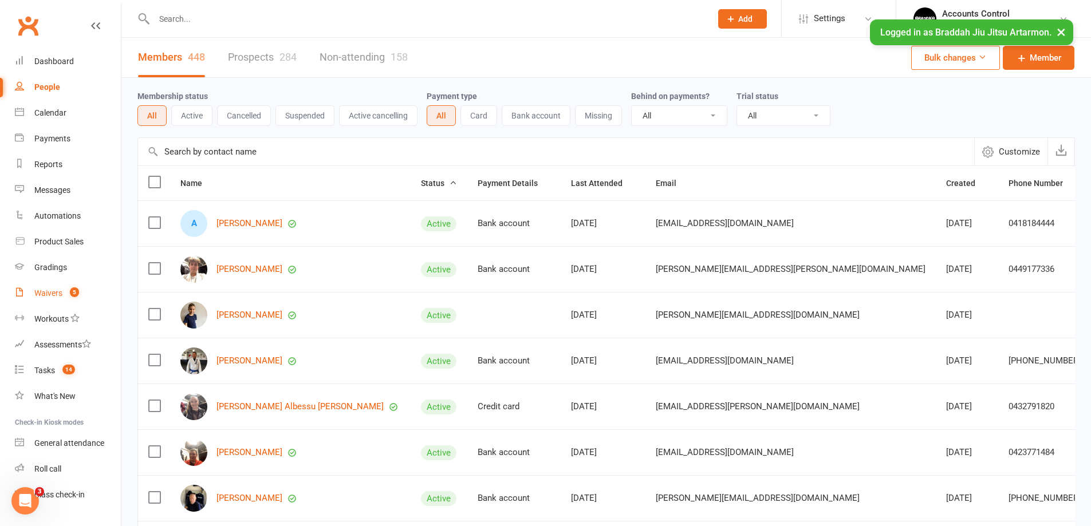
click at [54, 293] on div "Waivers" at bounding box center [48, 293] width 28 height 9
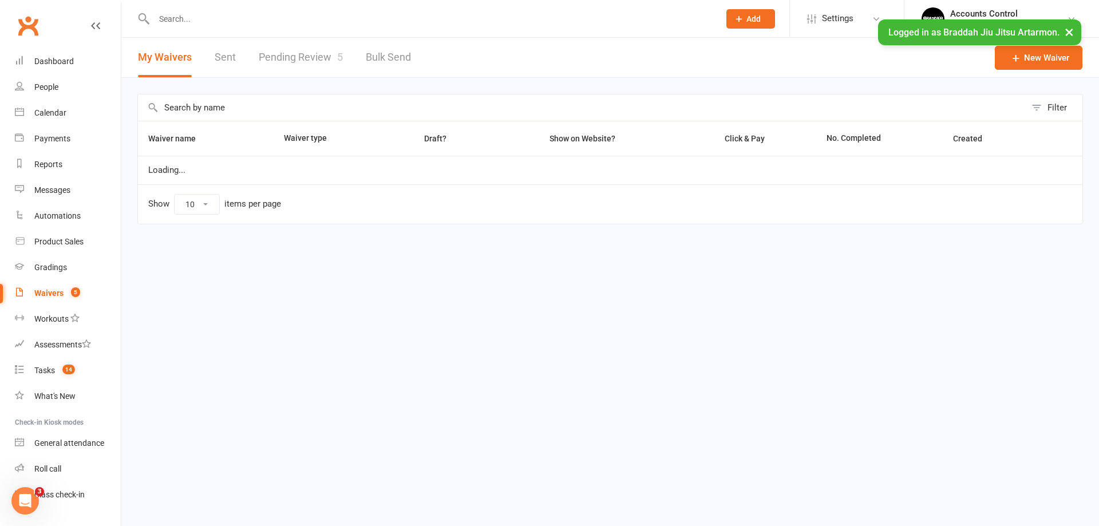
select select "50"
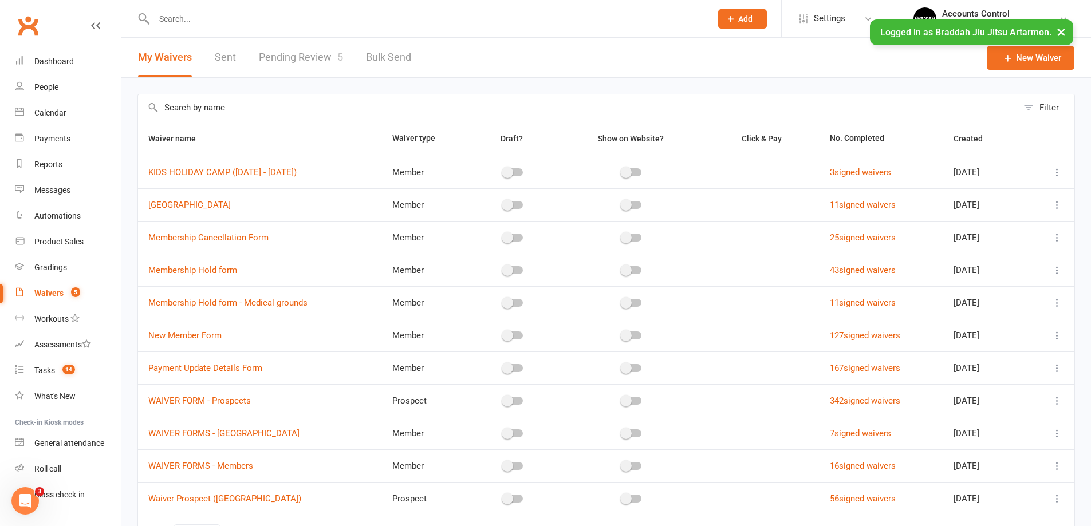
click at [286, 60] on link "Pending Review 5" at bounding box center [301, 58] width 84 height 40
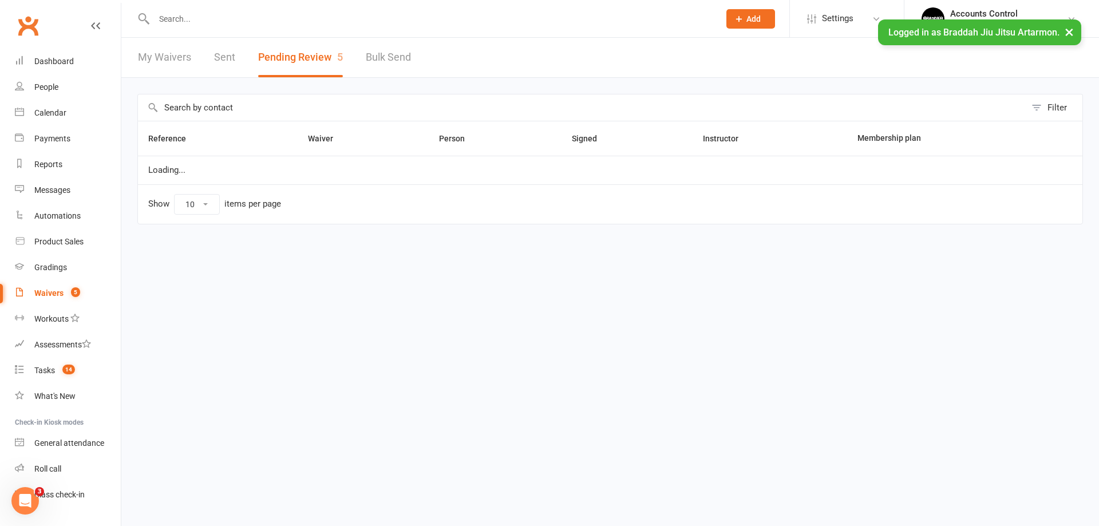
select select "50"
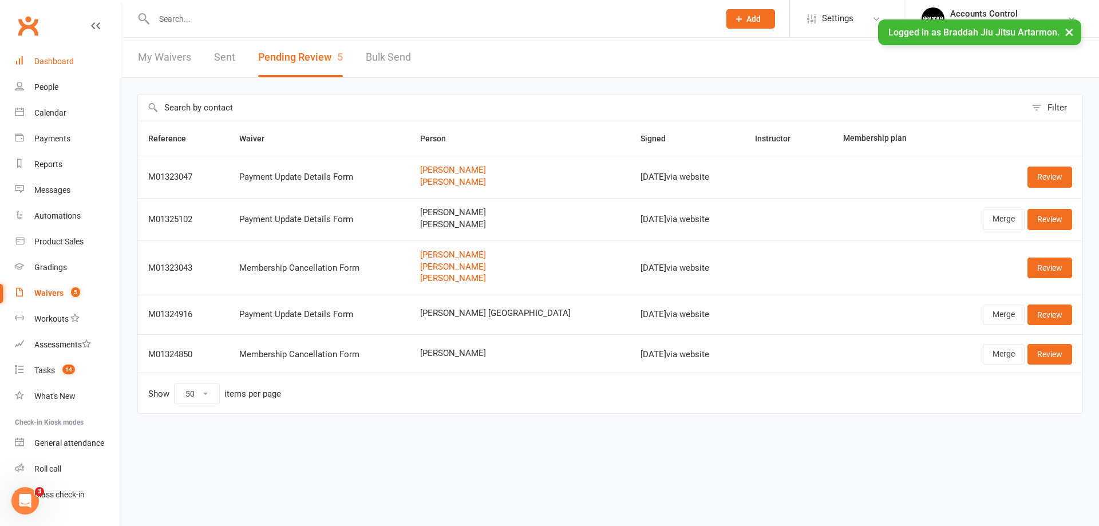
click at [33, 60] on link "Dashboard" at bounding box center [68, 62] width 106 height 26
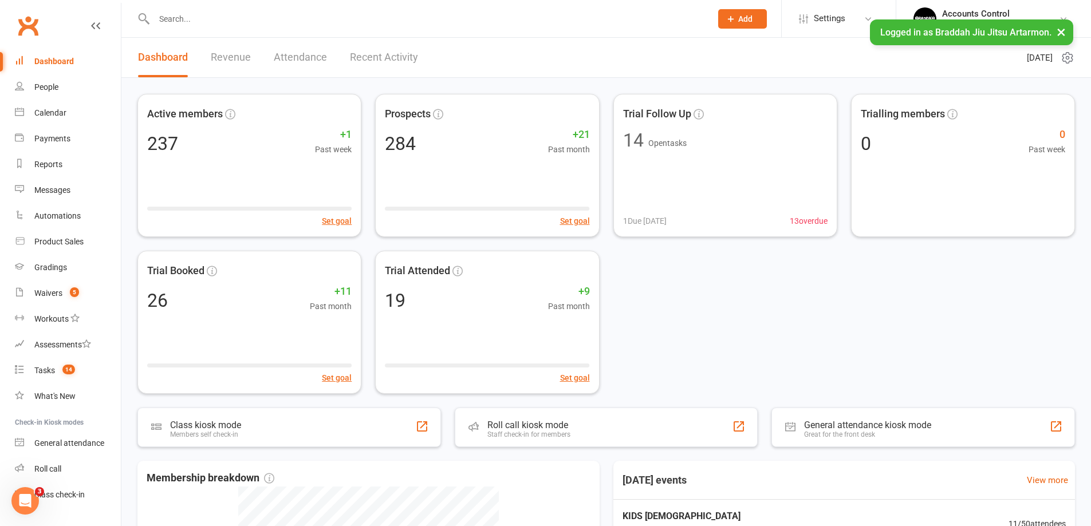
scroll to position [25, 0]
